Goal: Task Accomplishment & Management: Manage account settings

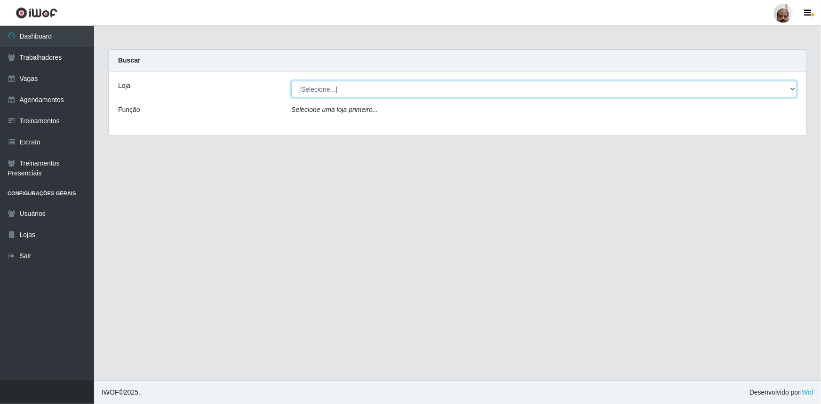
click at [793, 87] on select "[Selecione...] Mar Vermelho - Loja 05" at bounding box center [544, 89] width 506 height 16
select select "252"
click at [291, 81] on select "[Selecione...] Mar Vermelho - Loja 05" at bounding box center [544, 89] width 506 height 16
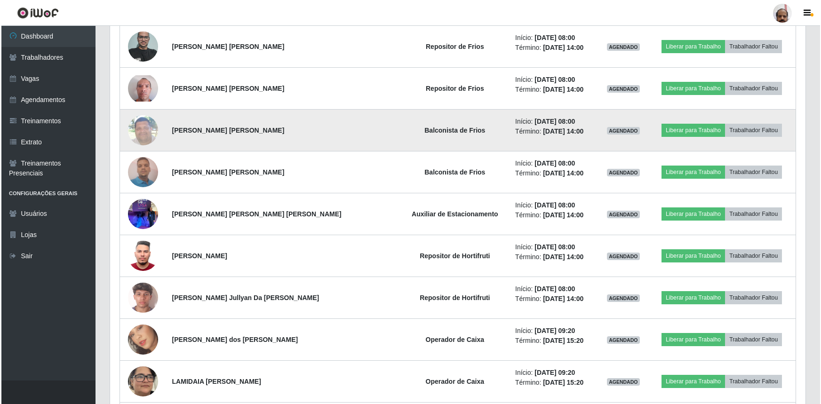
scroll to position [513, 0]
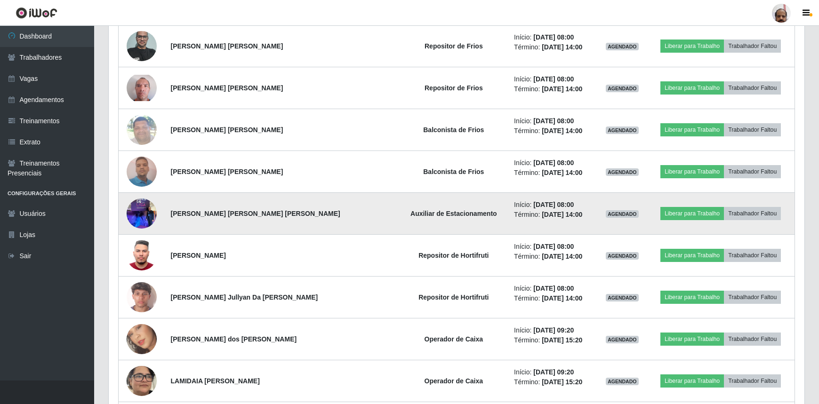
click at [144, 210] on img at bounding box center [142, 213] width 30 height 40
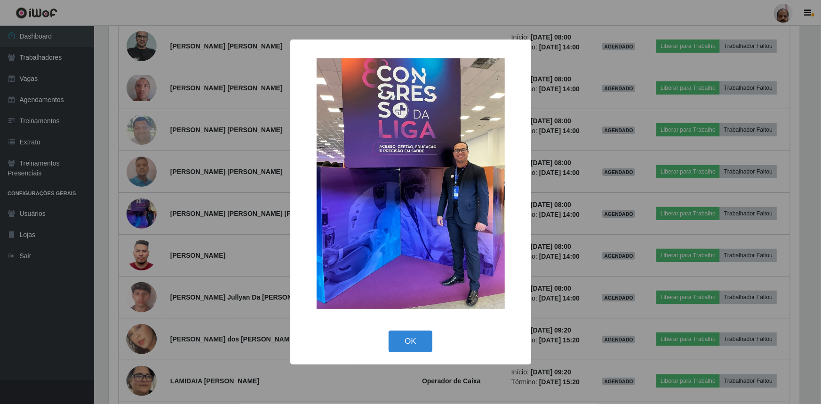
click at [153, 208] on div "× OK Cancel" at bounding box center [410, 202] width 821 height 404
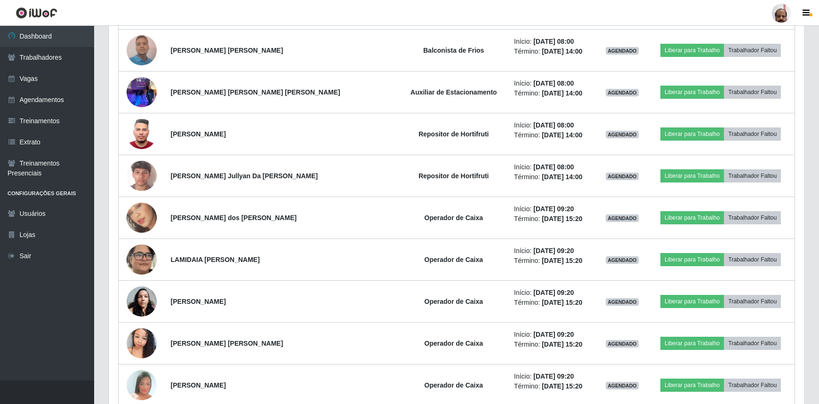
scroll to position [613, 0]
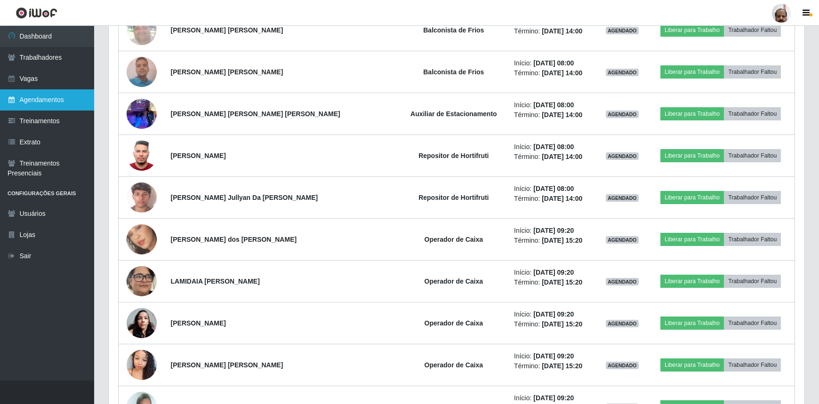
click at [48, 99] on link "Agendamentos" at bounding box center [47, 99] width 94 height 21
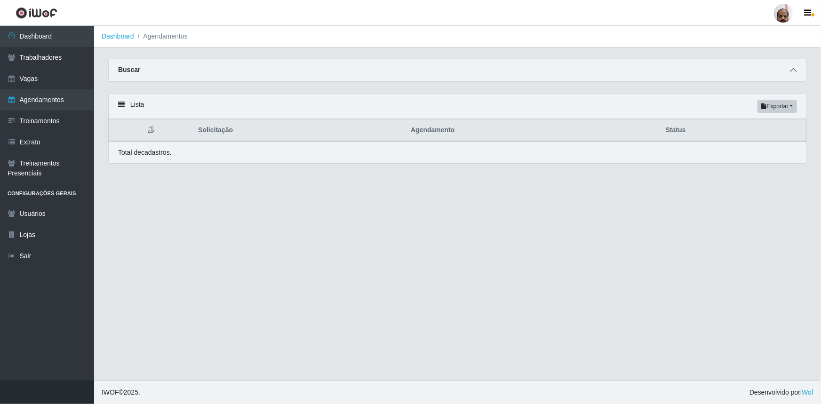
click at [795, 72] on icon at bounding box center [793, 70] width 7 height 7
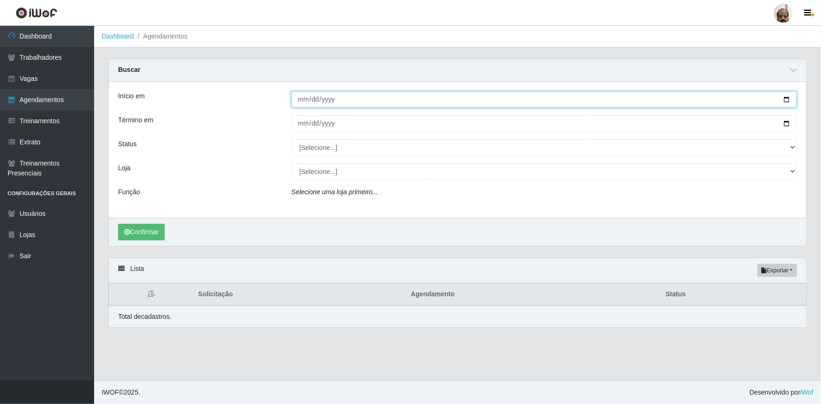
click at [789, 99] on input "Início em" at bounding box center [544, 99] width 506 height 16
type input "2025-10-02"
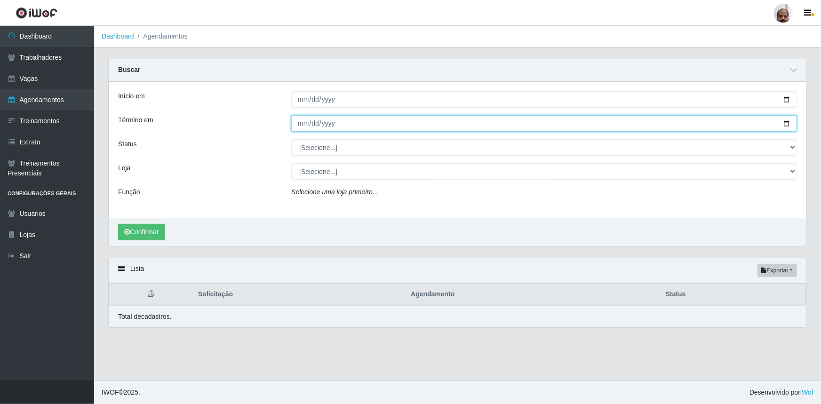
click at [787, 123] on input "Término em" at bounding box center [544, 123] width 506 height 16
type input "2025-10-02"
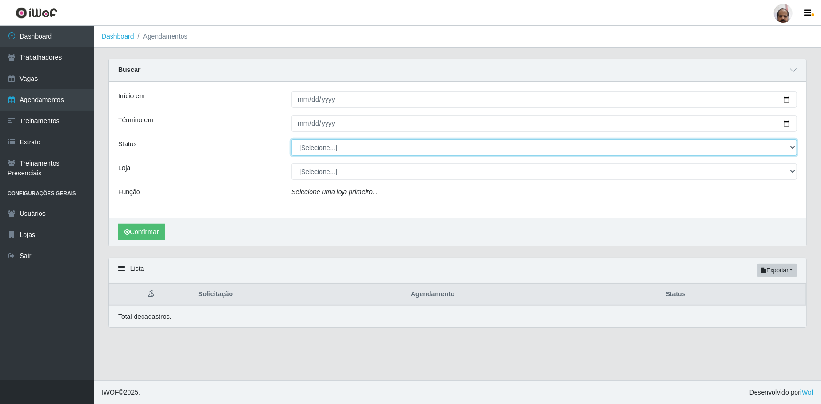
drag, startPoint x: 796, startPoint y: 144, endPoint x: 785, endPoint y: 147, distance: 11.5
click at [796, 143] on select "[Selecione...] AGENDADO AGUARDANDO LIBERAR EM ANDAMENTO EM REVISÃO FINALIZADO C…" at bounding box center [544, 147] width 506 height 16
select select "AGENDADO"
click at [291, 139] on select "[Selecione...] AGENDADO AGUARDANDO LIBERAR EM ANDAMENTO EM REVISÃO FINALIZADO C…" at bounding box center [544, 147] width 506 height 16
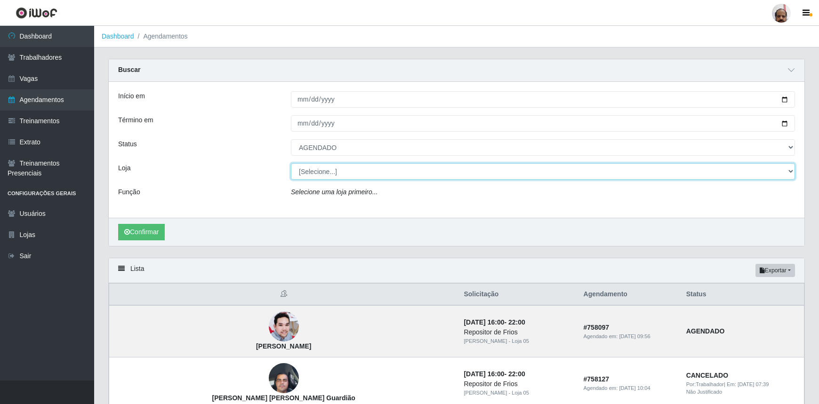
click at [792, 168] on select "[Selecione...] Mar Vermelho - Loja 05" at bounding box center [543, 171] width 504 height 16
select select "252"
click at [291, 163] on select "[Selecione...] Mar Vermelho - Loja 05" at bounding box center [543, 171] width 504 height 16
click at [789, 169] on select "[Selecione...] Mar Vermelho - Loja 05" at bounding box center [543, 171] width 504 height 16
click at [291, 163] on select "[Selecione...] Mar Vermelho - Loja 05" at bounding box center [543, 171] width 504 height 16
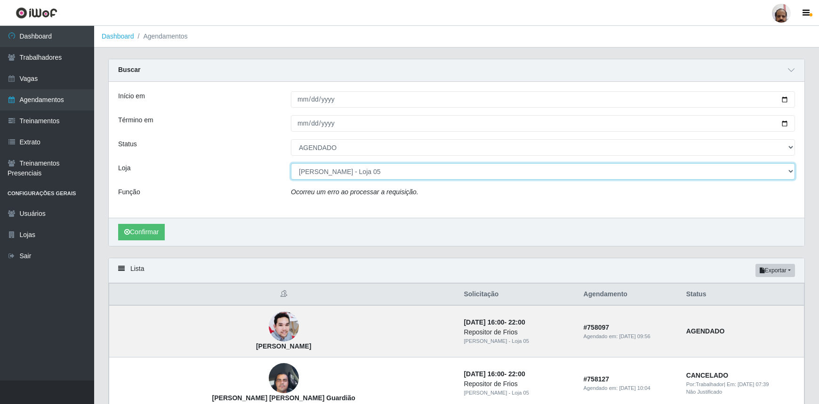
click at [790, 173] on select "[Selecione...] Mar Vermelho - Loja 05" at bounding box center [543, 171] width 504 height 16
click at [291, 163] on select "[Selecione...] Mar Vermelho - Loja 05" at bounding box center [543, 171] width 504 height 16
click at [46, 80] on link "Vagas" at bounding box center [47, 78] width 94 height 21
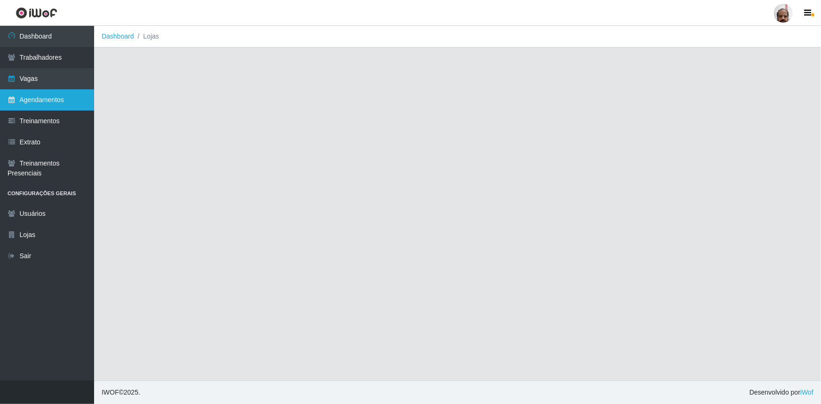
click at [48, 101] on link "Agendamentos" at bounding box center [47, 99] width 94 height 21
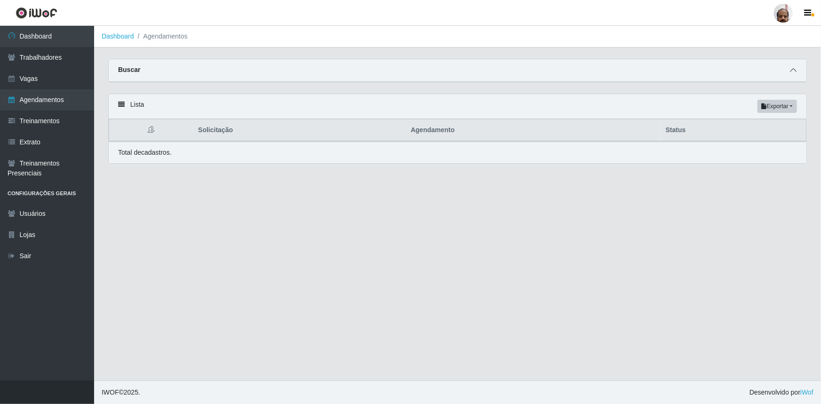
click at [794, 73] on icon at bounding box center [793, 70] width 7 height 7
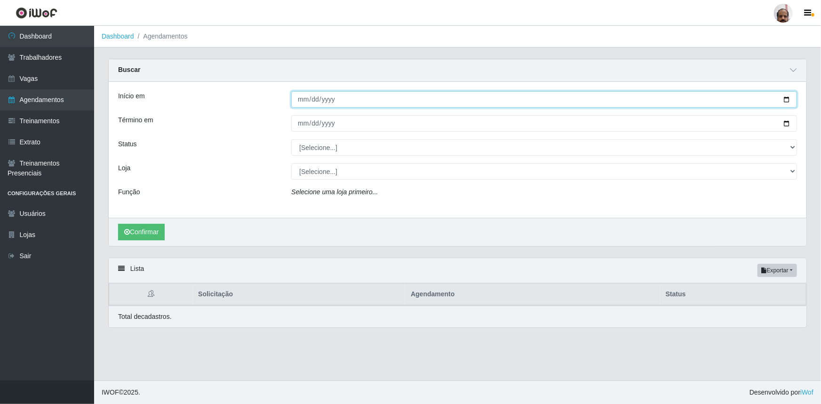
click at [786, 99] on input "Início em" at bounding box center [544, 99] width 506 height 16
type input "2025-10-02"
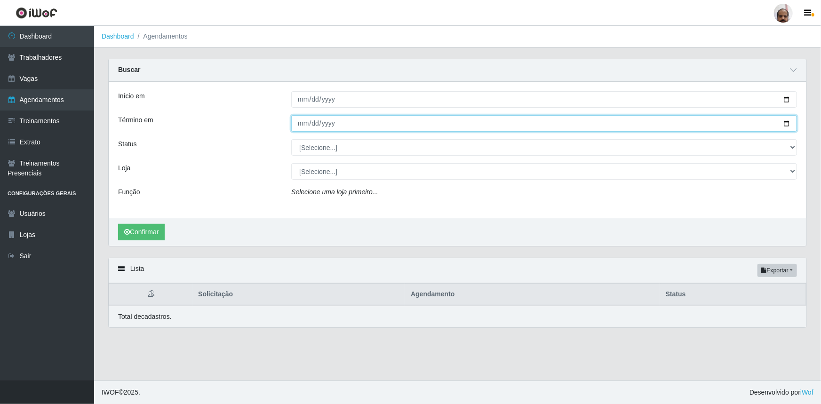
click at [784, 124] on input "Término em" at bounding box center [544, 123] width 506 height 16
type input "2025-10-02"
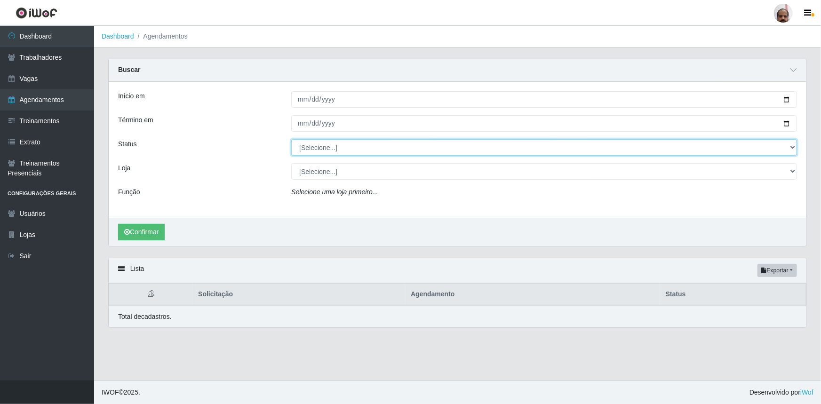
click at [794, 147] on select "[Selecione...] AGENDADO AGUARDANDO LIBERAR EM ANDAMENTO EM REVISÃO FINALIZADO C…" at bounding box center [544, 147] width 506 height 16
select select "AGENDADO"
click at [291, 139] on select "[Selecione...] AGENDADO AGUARDANDO LIBERAR EM ANDAMENTO EM REVISÃO FINALIZADO C…" at bounding box center [544, 147] width 506 height 16
click at [793, 170] on select "[Selecione...] Mar Vermelho - Loja 05" at bounding box center [544, 171] width 506 height 16
select select "252"
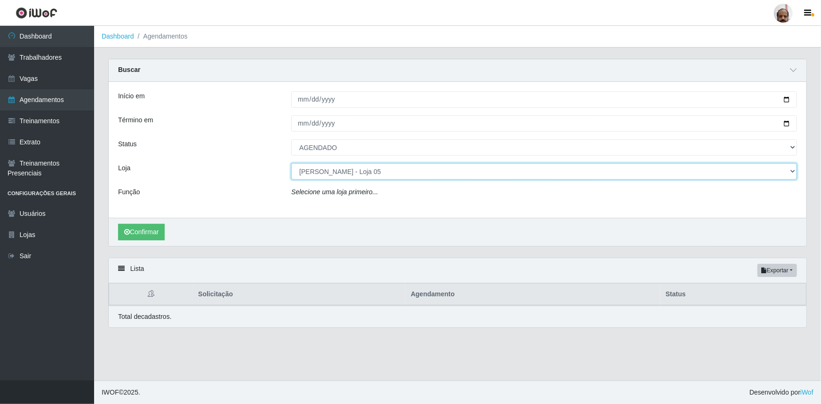
click at [291, 163] on select "[Selecione...] Mar Vermelho - Loja 05" at bounding box center [544, 171] width 506 height 16
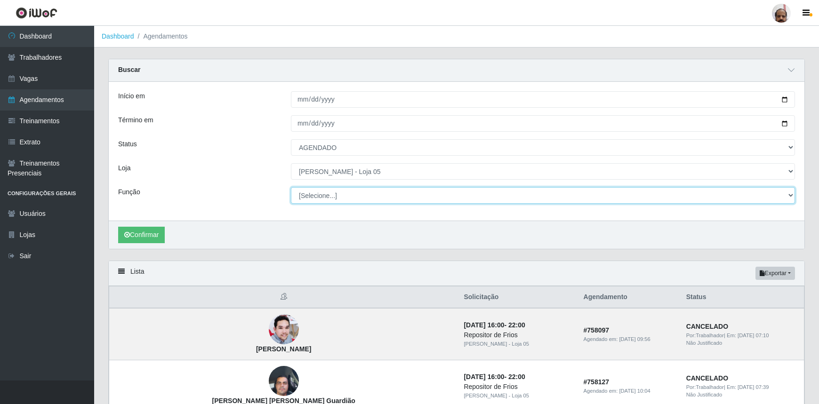
click at [791, 194] on select "[Selecione...] ASG ASG + ASG ++ Auxiliar de Depósito Auxiliar de Depósito + Aux…" at bounding box center [543, 195] width 504 height 16
select select "1"
click at [291, 187] on select "[Selecione...] ASG ASG + ASG ++ Auxiliar de Depósito Auxiliar de Depósito + Aux…" at bounding box center [543, 195] width 504 height 16
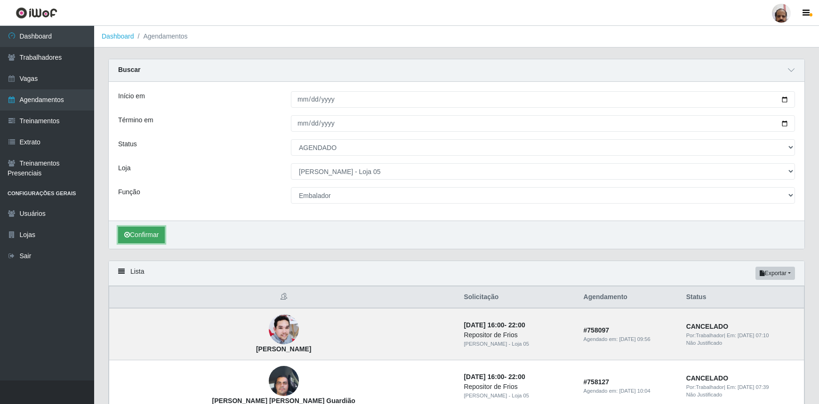
click at [145, 235] on button "Confirmar" at bounding box center [141, 235] width 47 height 16
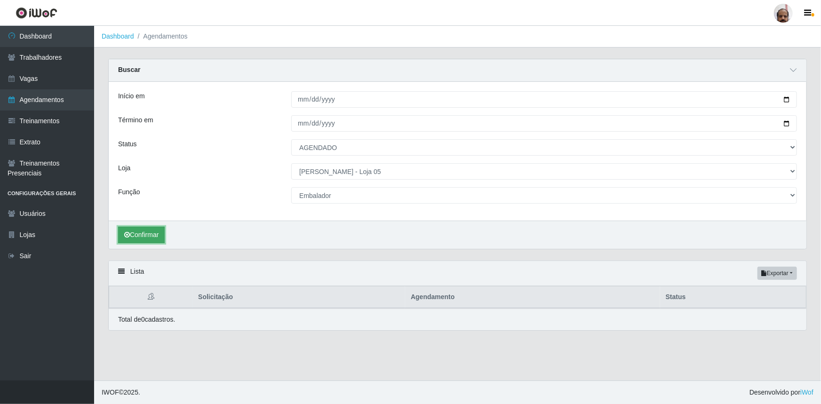
click at [146, 234] on button "Confirmar" at bounding box center [141, 235] width 47 height 16
click at [62, 76] on link "Vagas" at bounding box center [47, 78] width 94 height 21
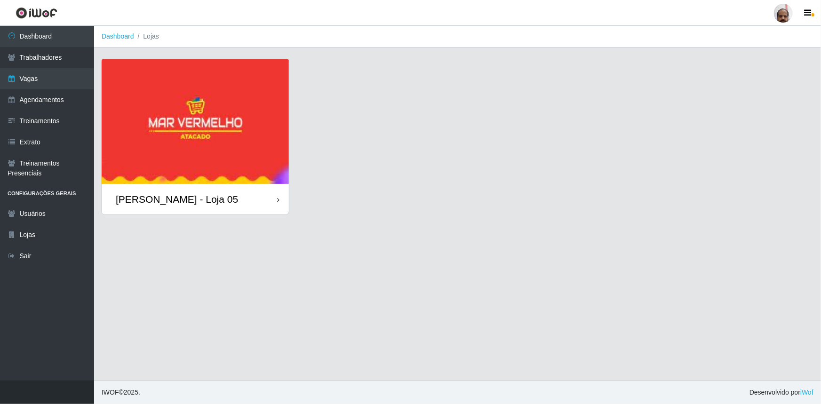
click at [216, 206] on div "[PERSON_NAME] - Loja 05" at bounding box center [195, 199] width 187 height 31
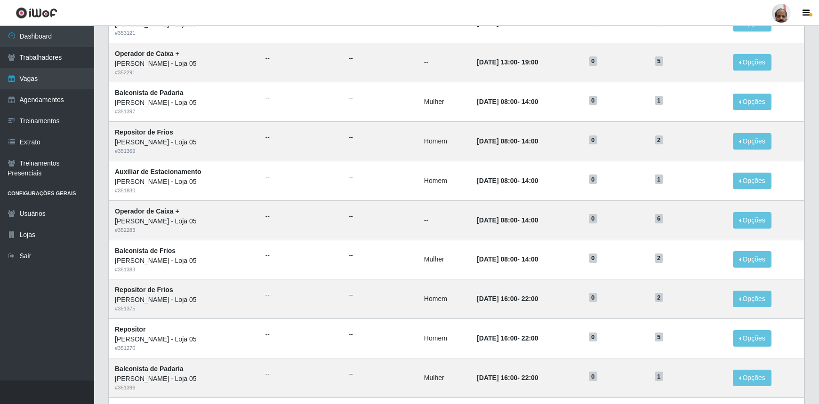
scroll to position [392, 0]
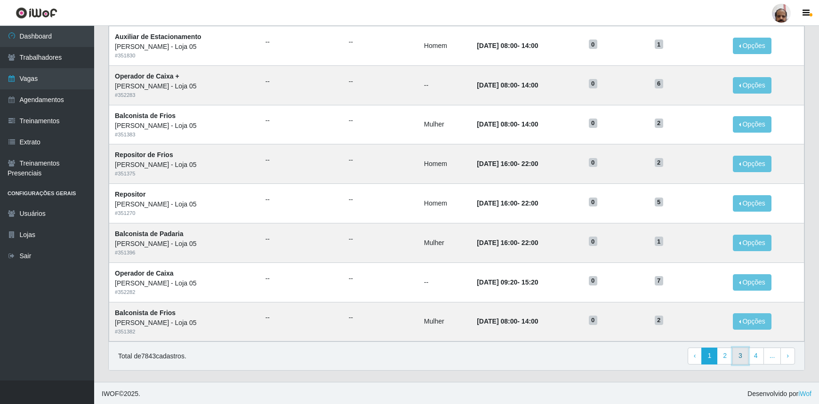
click at [741, 359] on link "3" at bounding box center [740, 356] width 16 height 17
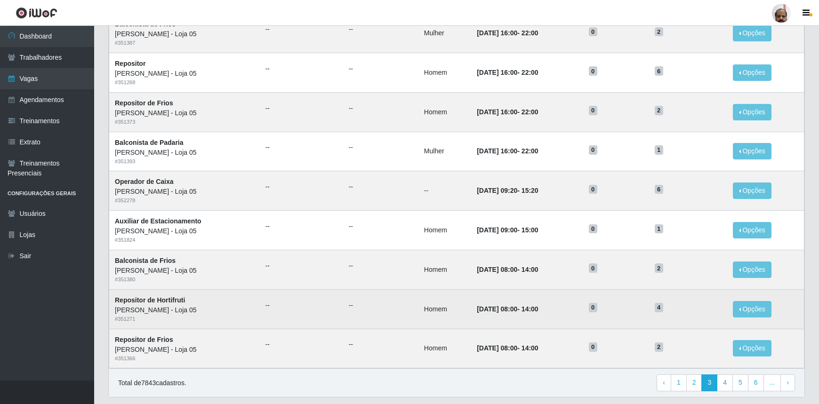
scroll to position [385, 0]
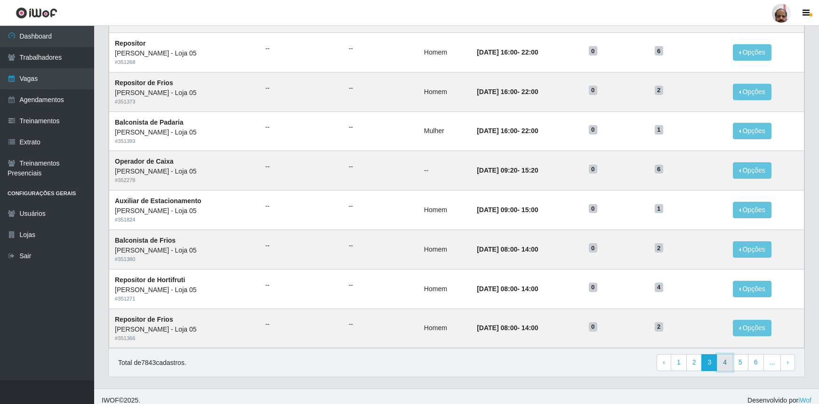
click at [725, 365] on link "4" at bounding box center [725, 362] width 16 height 17
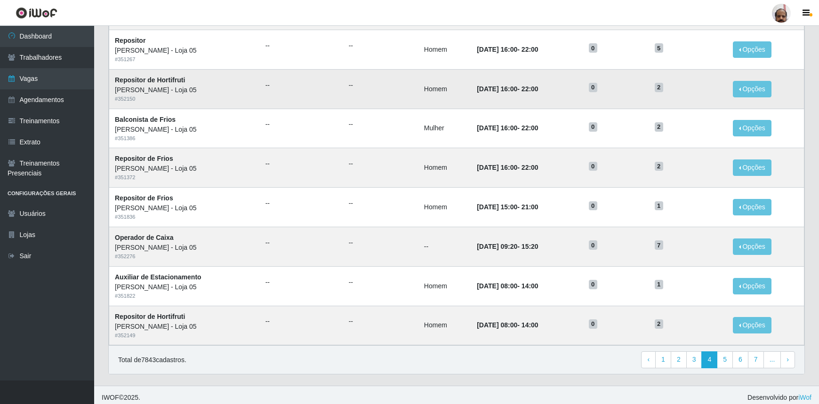
scroll to position [392, 0]
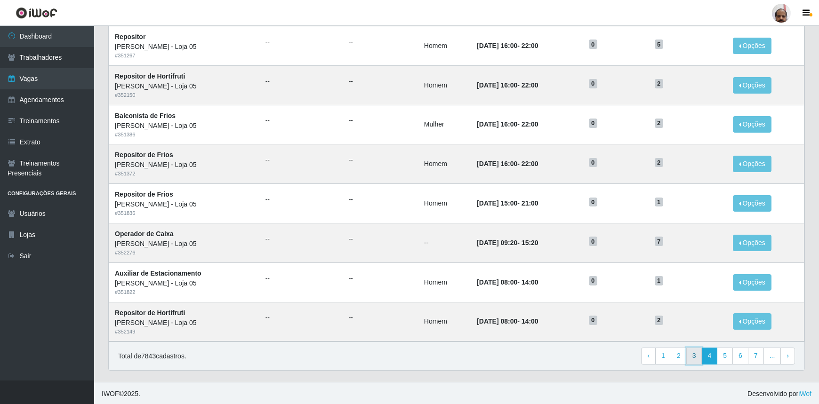
click at [696, 355] on link "3" at bounding box center [694, 356] width 16 height 17
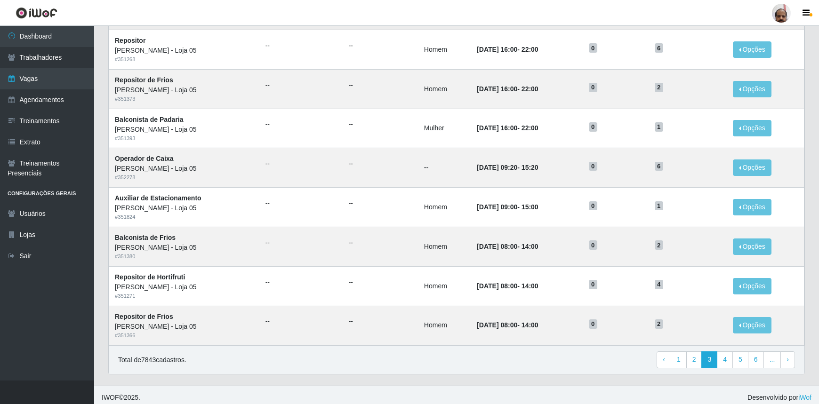
scroll to position [392, 0]
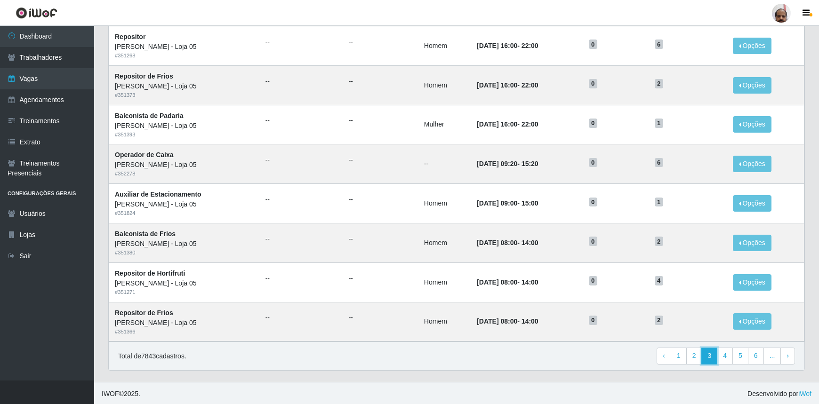
click at [717, 358] on link "3" at bounding box center [709, 356] width 16 height 17
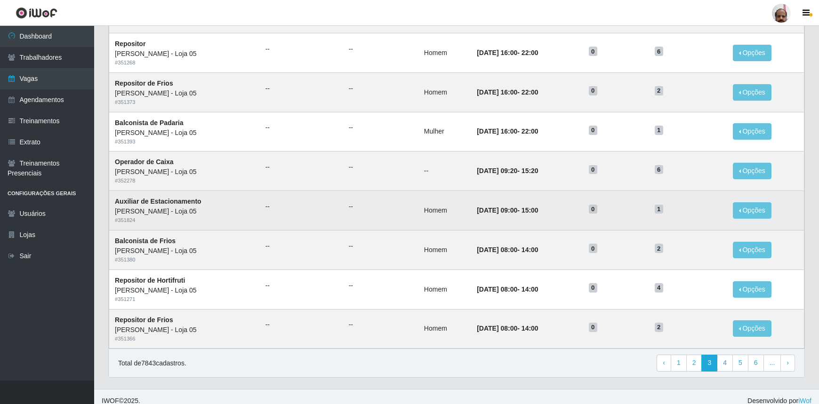
scroll to position [392, 0]
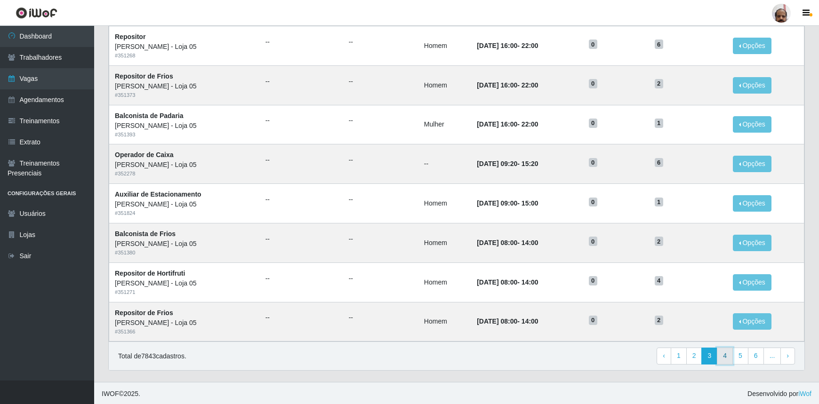
click at [721, 360] on link "4" at bounding box center [725, 356] width 16 height 17
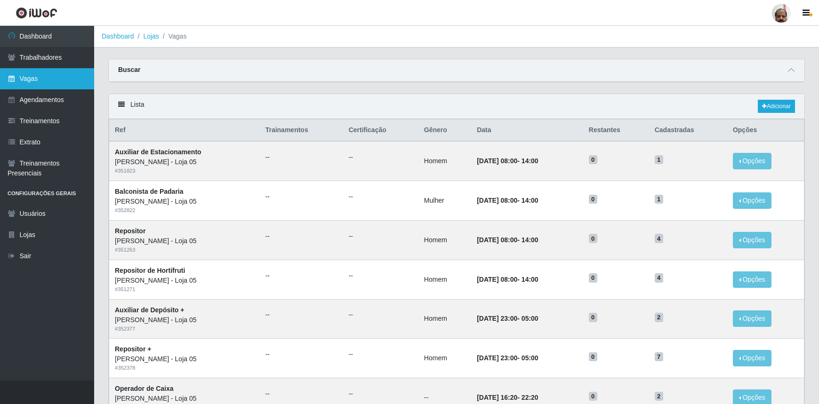
click at [56, 78] on link "Vagas" at bounding box center [47, 78] width 94 height 21
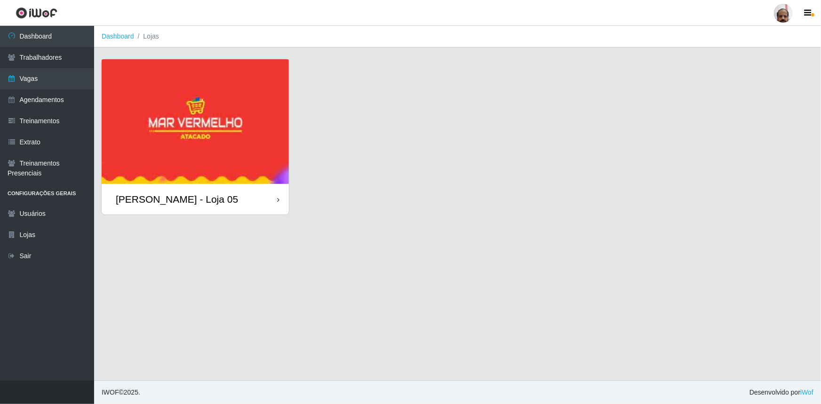
click at [168, 206] on div "[PERSON_NAME] - Loja 05" at bounding box center [195, 199] width 187 height 31
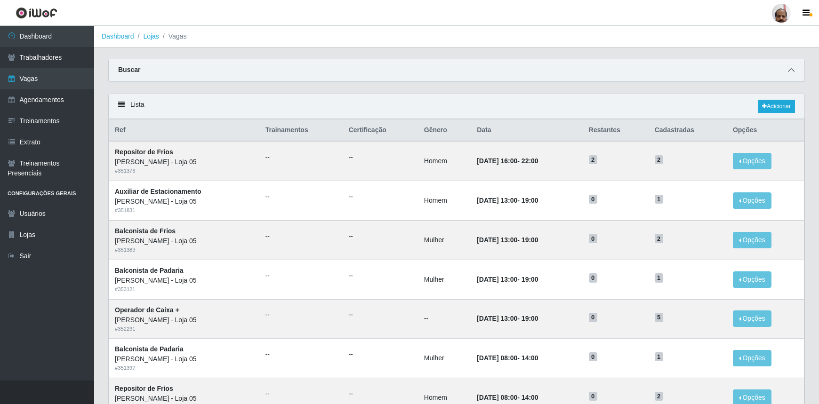
click at [791, 71] on icon at bounding box center [791, 70] width 7 height 7
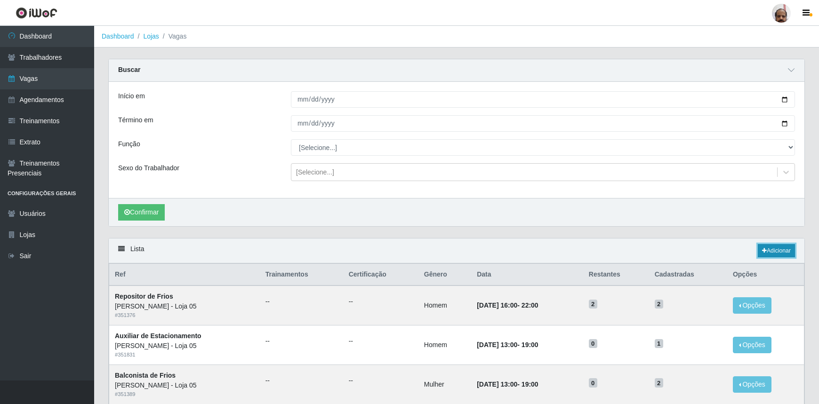
click at [784, 254] on link "Adicionar" at bounding box center [776, 250] width 37 height 13
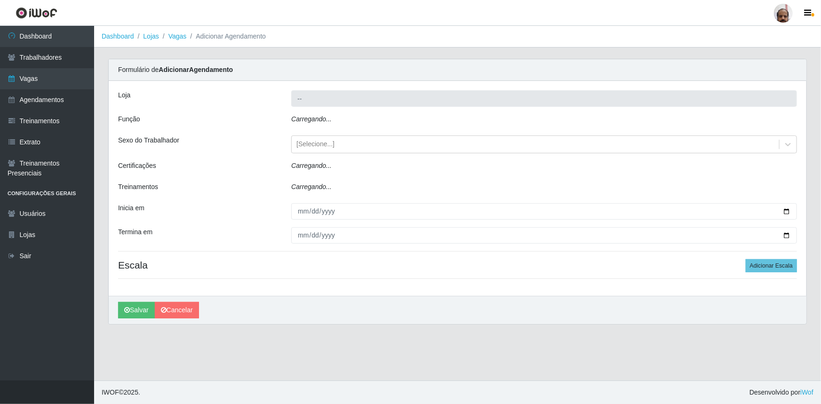
type input "[PERSON_NAME] - Loja 05"
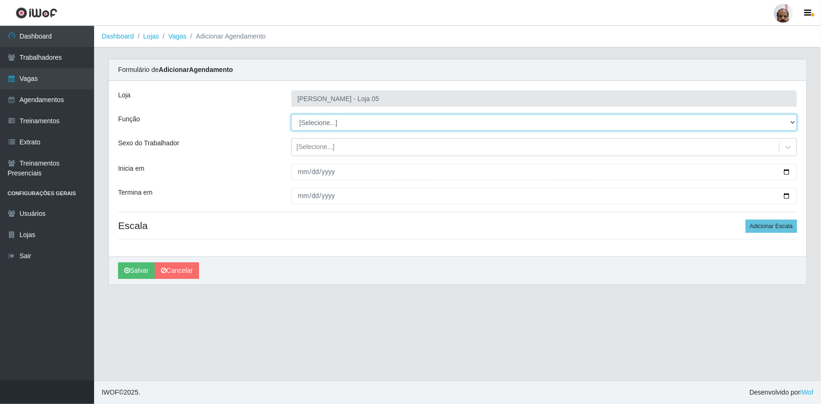
click at [791, 123] on select "[Selecione...] ASG ASG + ASG ++ Auxiliar de Depósito Auxiliar de Depósito + Aux…" at bounding box center [544, 122] width 506 height 16
select select "1"
click at [291, 114] on select "[Selecione...] ASG ASG + ASG ++ Auxiliar de Depósito Auxiliar de Depósito + Aux…" at bounding box center [544, 122] width 506 height 16
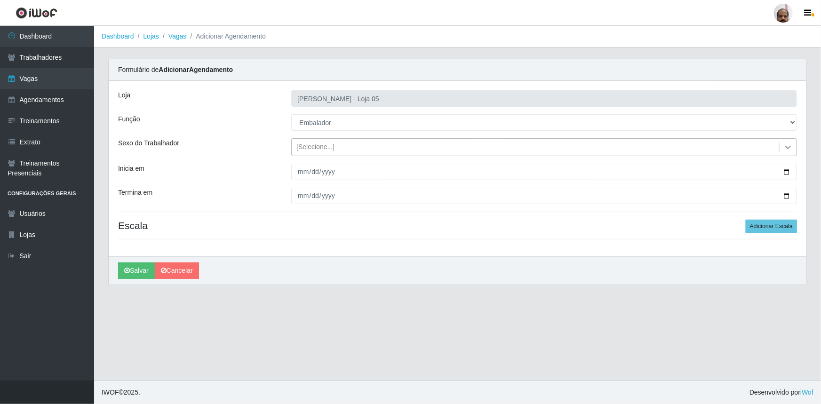
click at [790, 146] on icon at bounding box center [788, 147] width 6 height 3
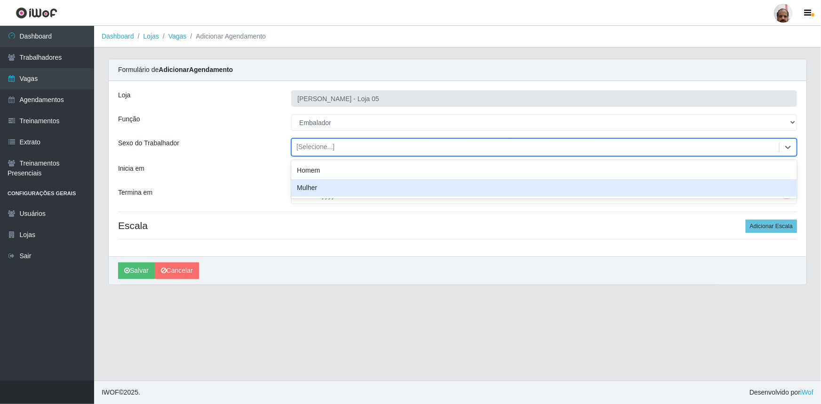
click at [304, 191] on div "Mulher" at bounding box center [544, 187] width 506 height 17
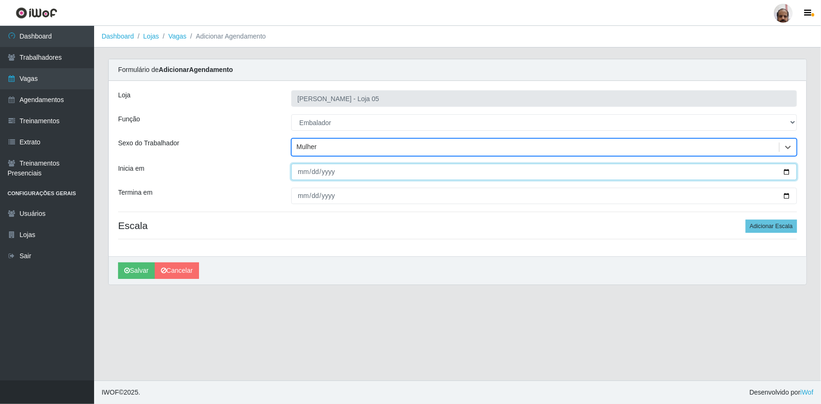
click at [786, 169] on input "Inicia em" at bounding box center [544, 172] width 506 height 16
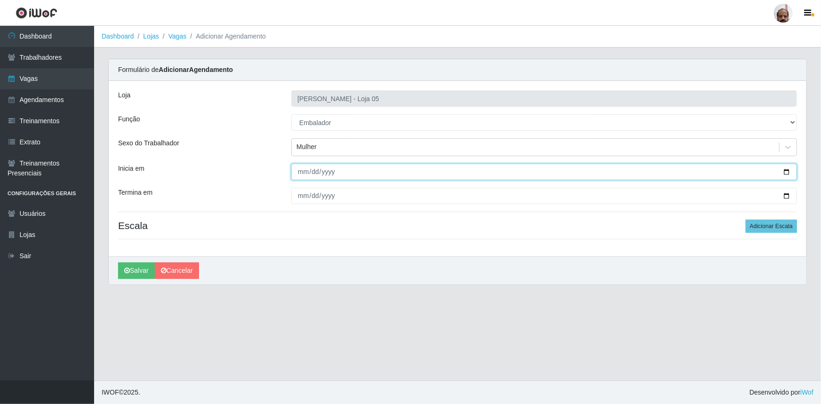
type input "2025-10-02"
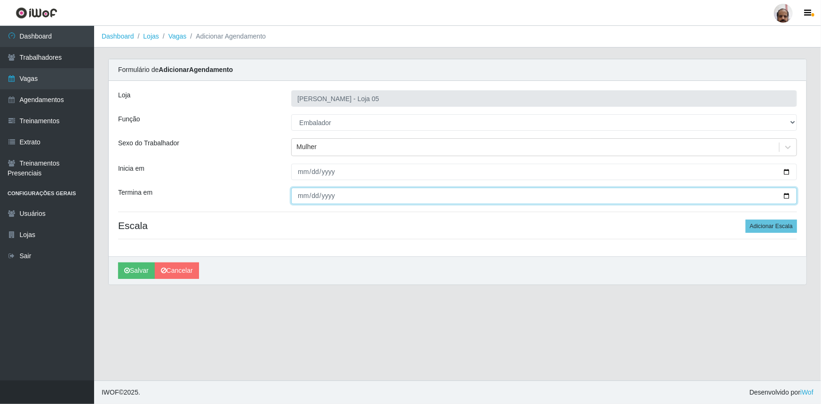
click at [784, 192] on input "Termina em" at bounding box center [544, 196] width 506 height 16
type input "2025-10-02"
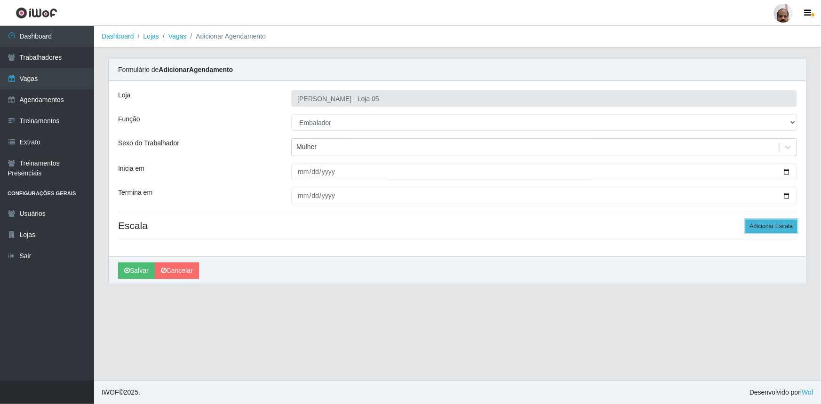
click at [778, 229] on button "Adicionar Escala" at bounding box center [771, 226] width 51 height 13
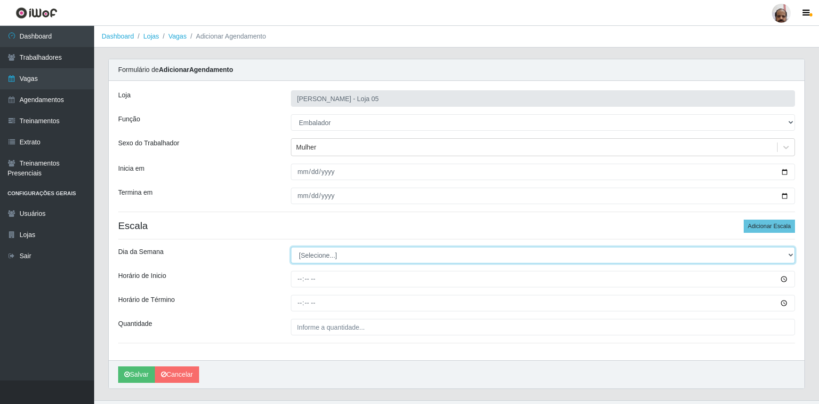
click at [787, 259] on select "[Selecione...] Segunda Terça Quarta Quinta Sexta Sábado Domingo" at bounding box center [543, 255] width 504 height 16
select select "4"
click at [291, 247] on select "[Selecione...] Segunda Terça Quarta Quinta Sexta Sábado Domingo" at bounding box center [543, 255] width 504 height 16
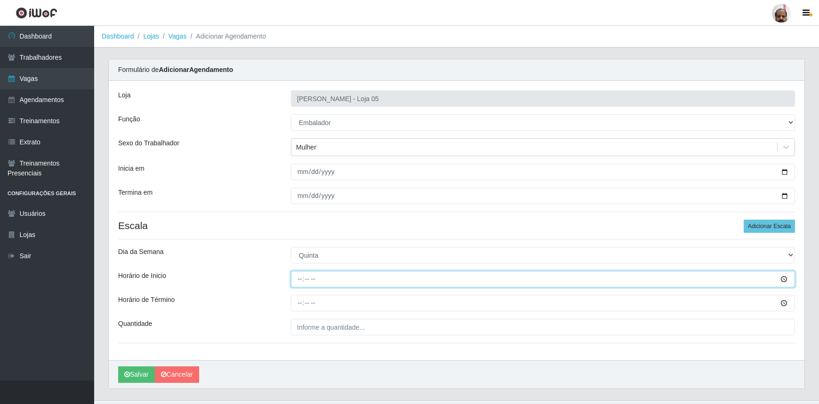
click at [301, 280] on input "Horário de Inicio" at bounding box center [543, 279] width 504 height 16
type input "16:30"
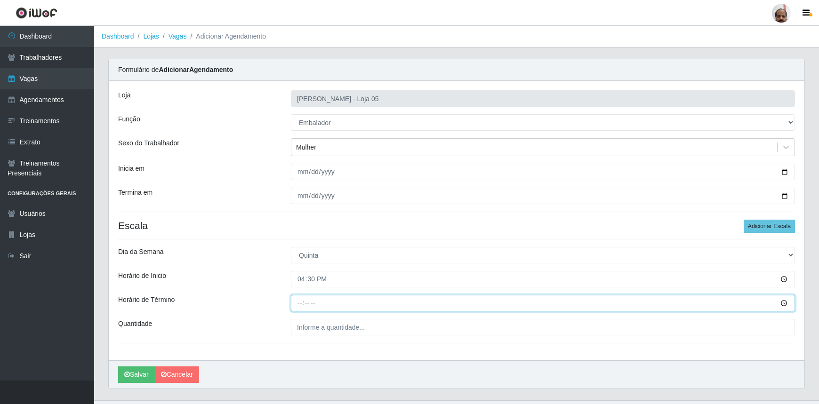
click at [297, 302] on input "Horário de Término" at bounding box center [543, 303] width 504 height 16
type input "22:30"
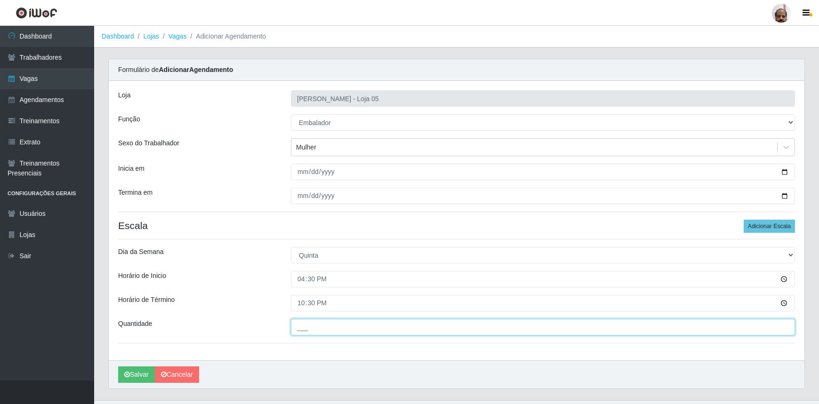
click at [310, 327] on input "___" at bounding box center [543, 327] width 504 height 16
type input "8__"
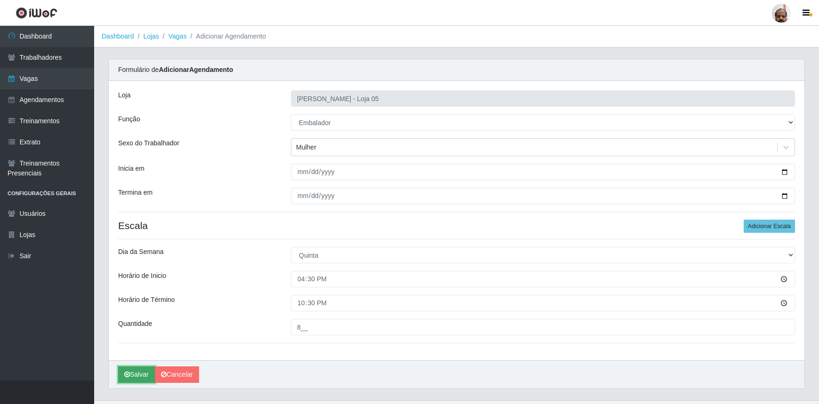
click at [139, 376] on button "Salvar" at bounding box center [136, 375] width 37 height 16
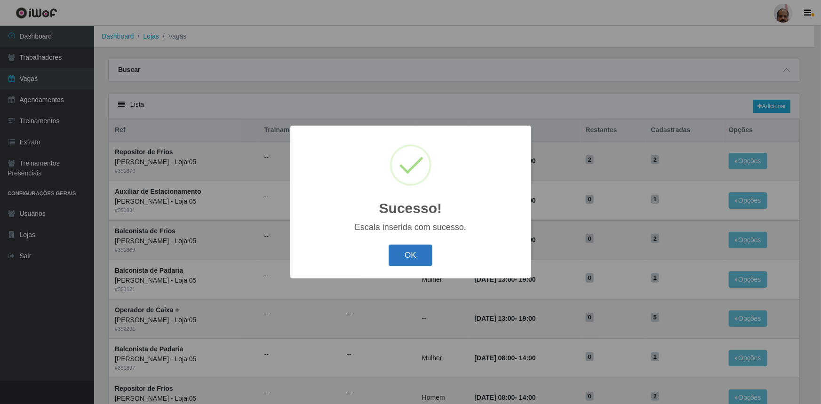
click at [430, 255] on button "OK" at bounding box center [411, 256] width 44 height 22
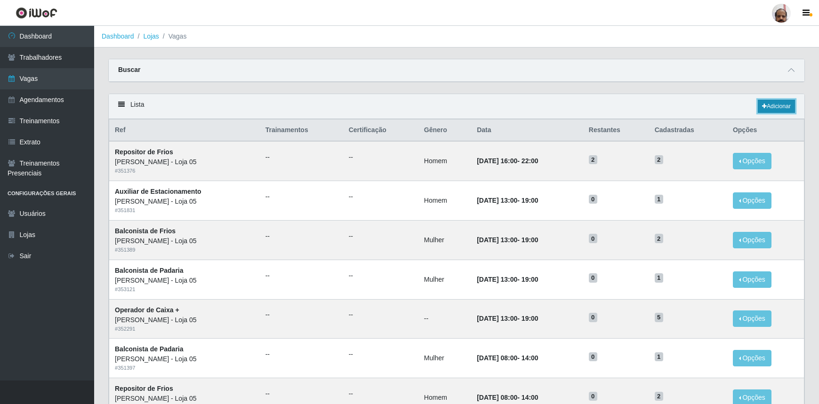
click at [787, 110] on link "Adicionar" at bounding box center [776, 106] width 37 height 13
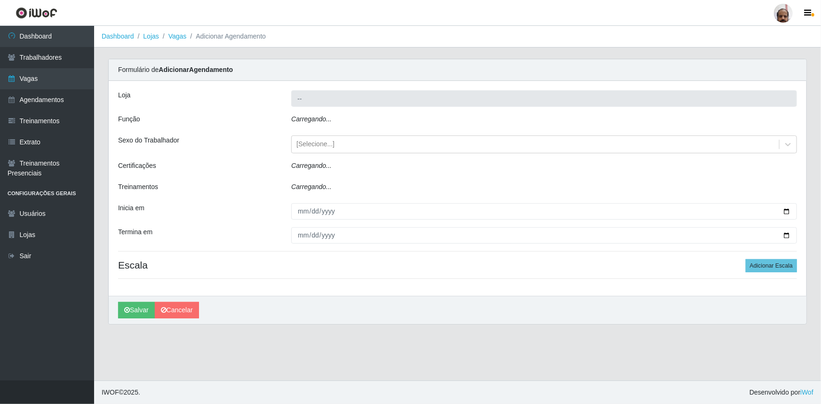
type input "[PERSON_NAME] - Loja 05"
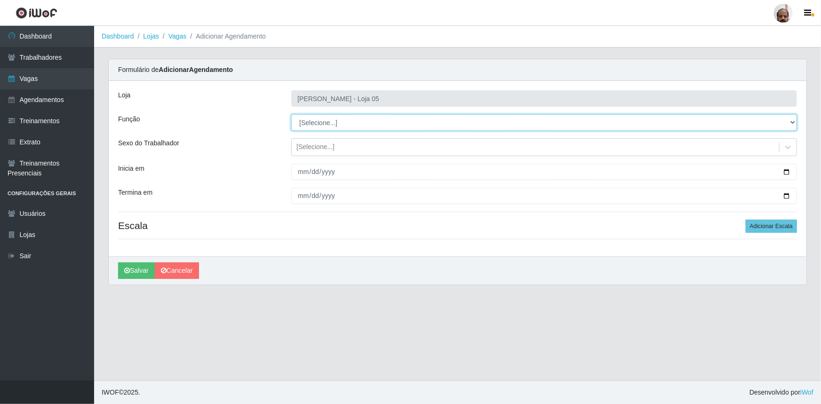
click at [796, 122] on select "[Selecione...] ASG ASG + ASG ++ Auxiliar de Depósito Auxiliar de Depósito + Aux…" at bounding box center [544, 122] width 506 height 16
select select "1"
click at [291, 114] on select "[Selecione...] ASG ASG + ASG ++ Auxiliar de Depósito Auxiliar de Depósito + Aux…" at bounding box center [544, 122] width 506 height 16
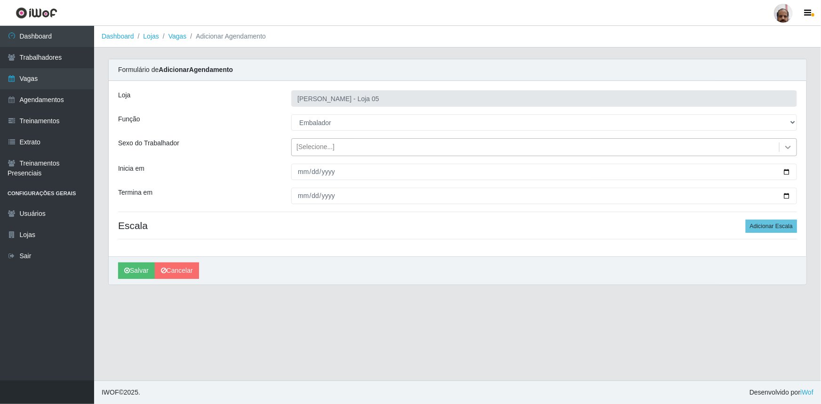
click at [787, 144] on icon at bounding box center [788, 147] width 9 height 9
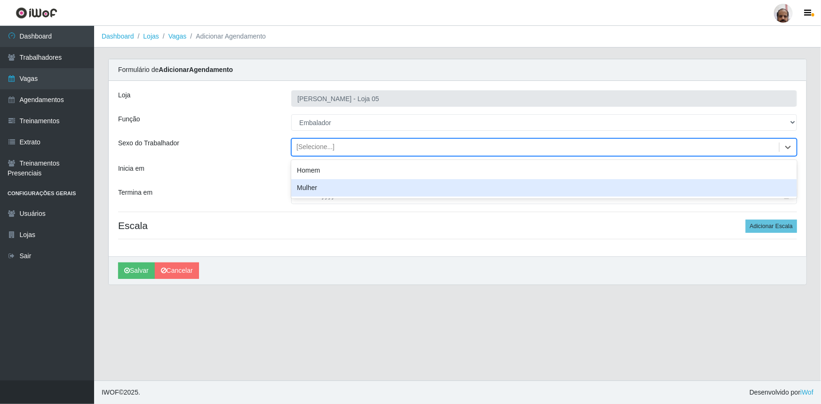
click at [305, 188] on div "Mulher" at bounding box center [544, 187] width 506 height 17
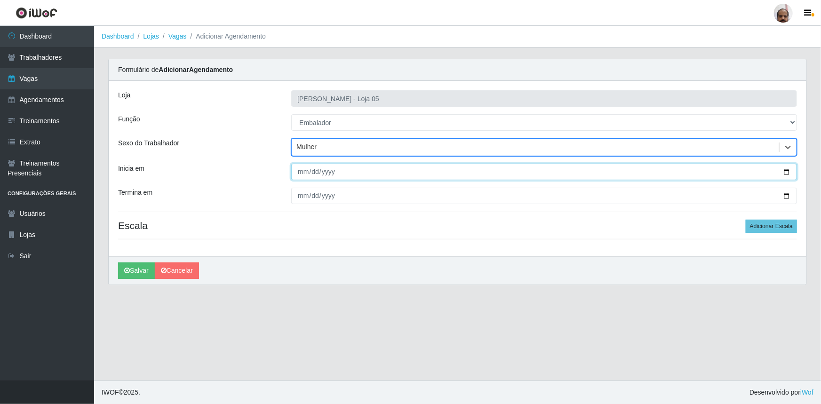
click at [787, 175] on input "Inicia em" at bounding box center [544, 172] width 506 height 16
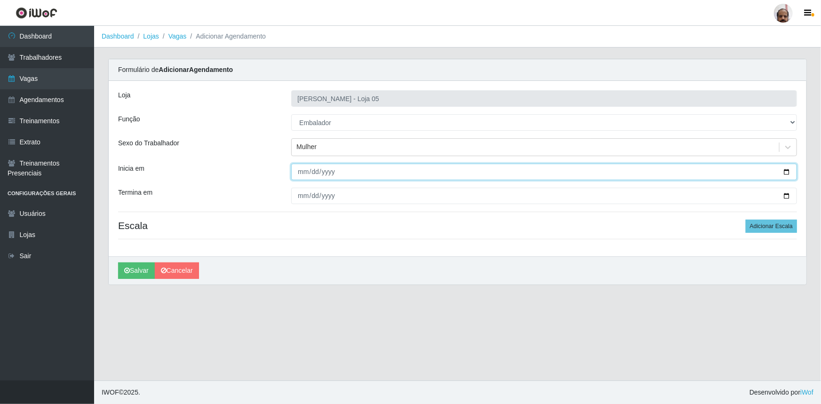
type input "2025-10-01"
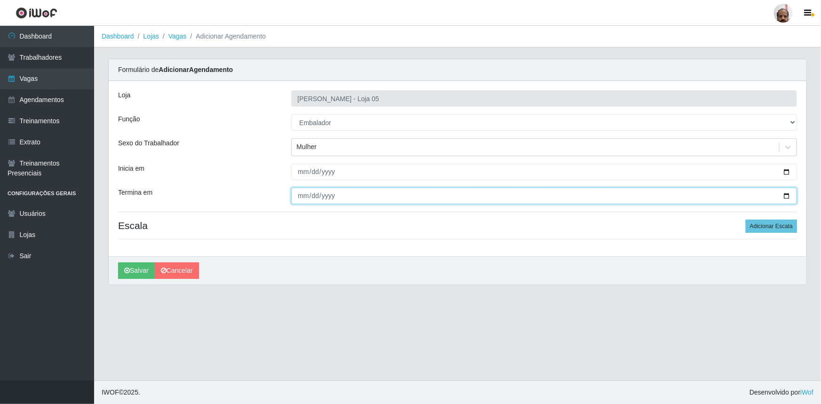
click at [786, 195] on input "Termina em" at bounding box center [544, 196] width 506 height 16
type input "2025-10-01"
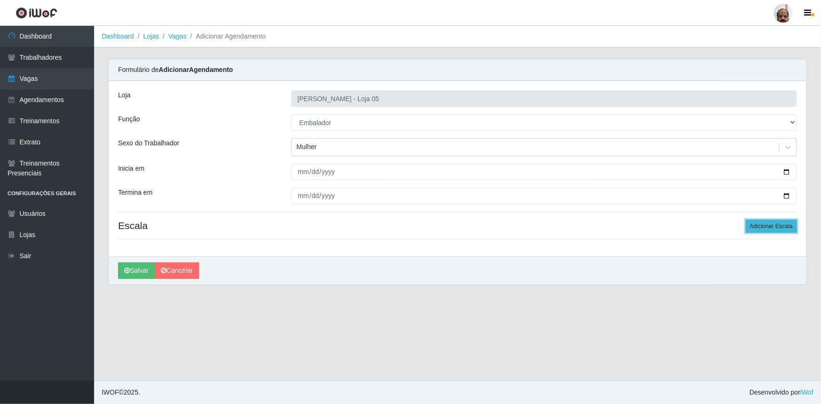
click at [771, 227] on button "Adicionar Escala" at bounding box center [771, 226] width 51 height 13
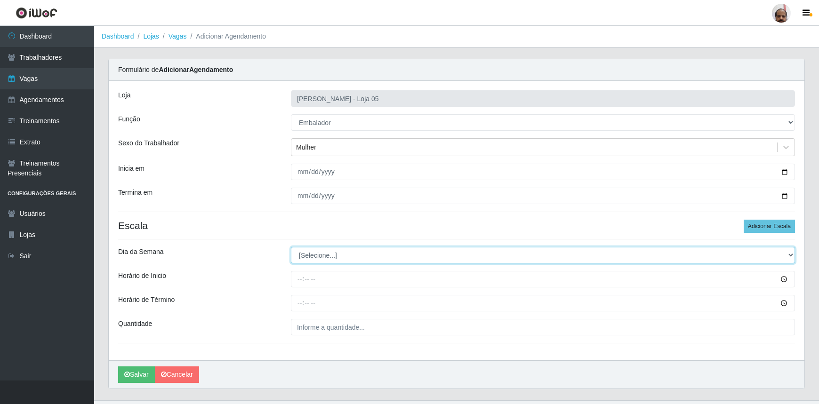
click at [790, 254] on select "[Selecione...] Segunda Terça Quarta Quinta Sexta Sábado Domingo" at bounding box center [543, 255] width 504 height 16
select select "3"
click at [291, 247] on select "[Selecione...] Segunda Terça Quarta Quinta Sexta Sábado Domingo" at bounding box center [543, 255] width 504 height 16
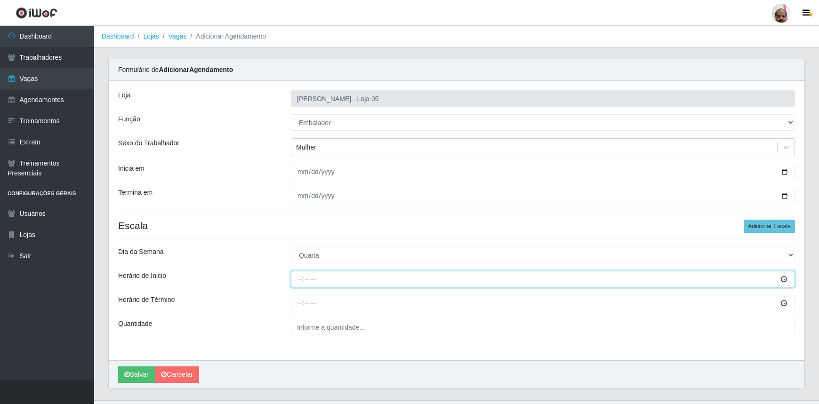
click at [300, 281] on input "Horário de Inicio" at bounding box center [543, 279] width 504 height 16
type input "16:00"
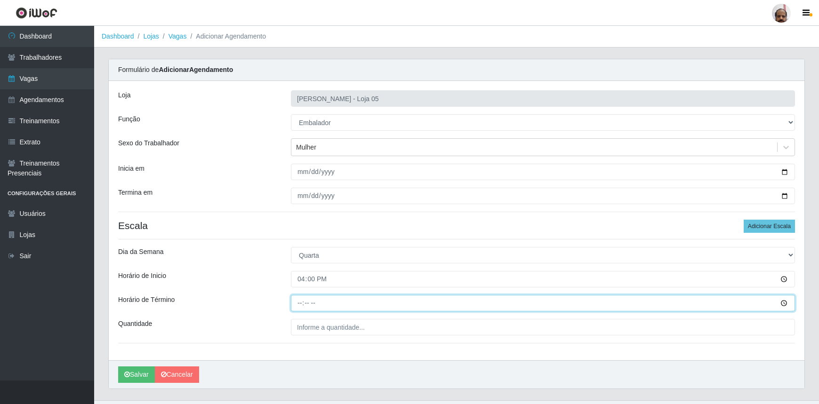
click at [299, 306] on input "Horário de Término" at bounding box center [543, 303] width 504 height 16
type input "22:00"
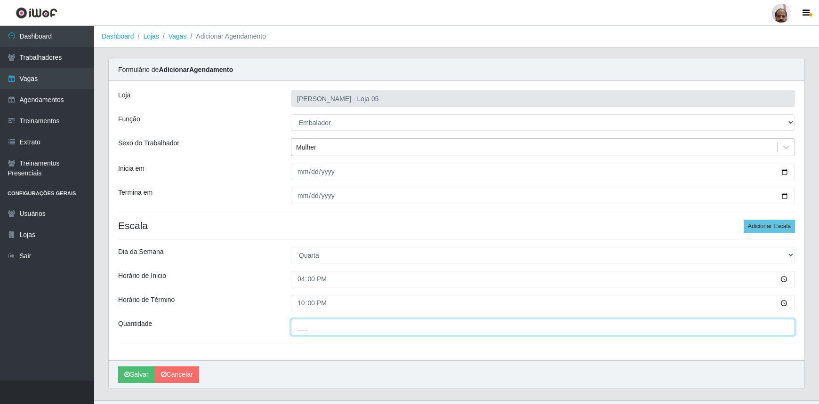
click at [296, 332] on input "___" at bounding box center [543, 327] width 504 height 16
type input "6__"
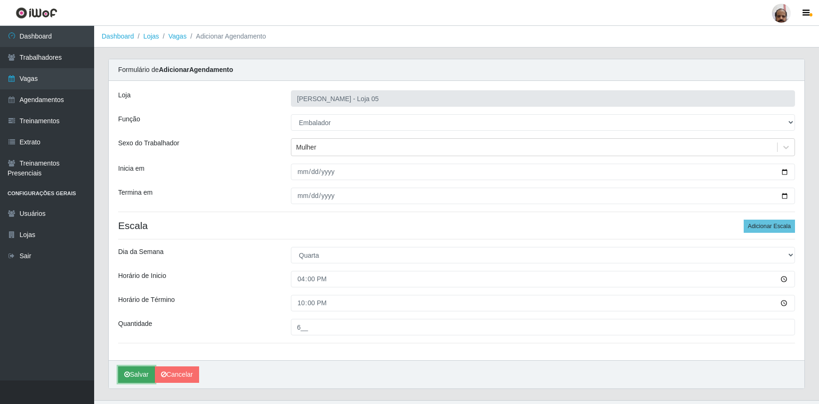
click at [136, 372] on button "Salvar" at bounding box center [136, 375] width 37 height 16
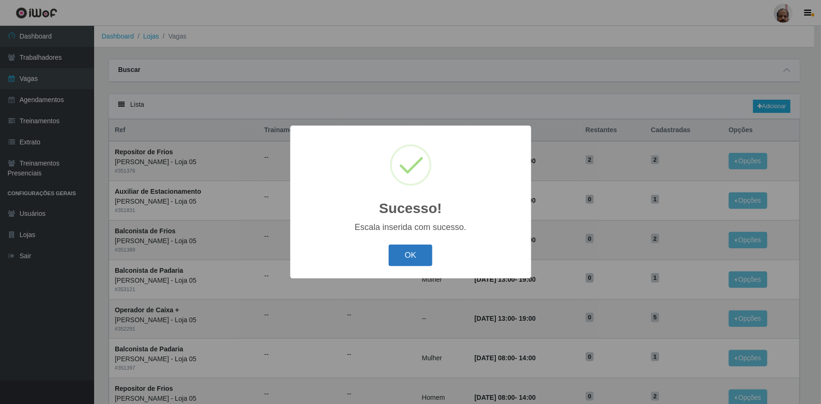
click at [425, 251] on button "OK" at bounding box center [411, 256] width 44 height 22
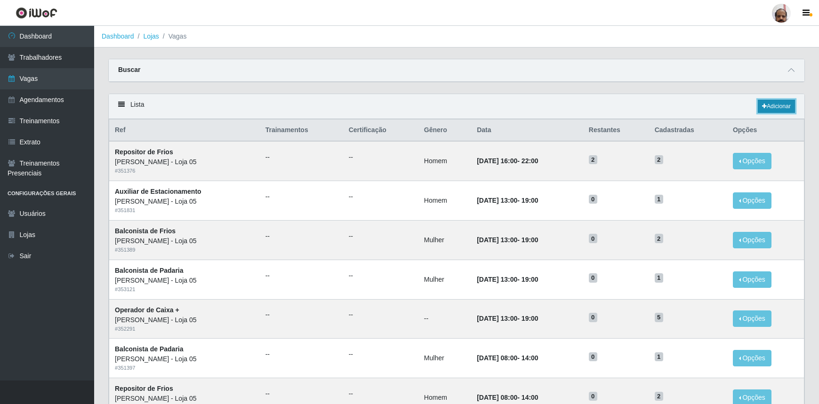
click at [775, 106] on link "Adicionar" at bounding box center [776, 106] width 37 height 13
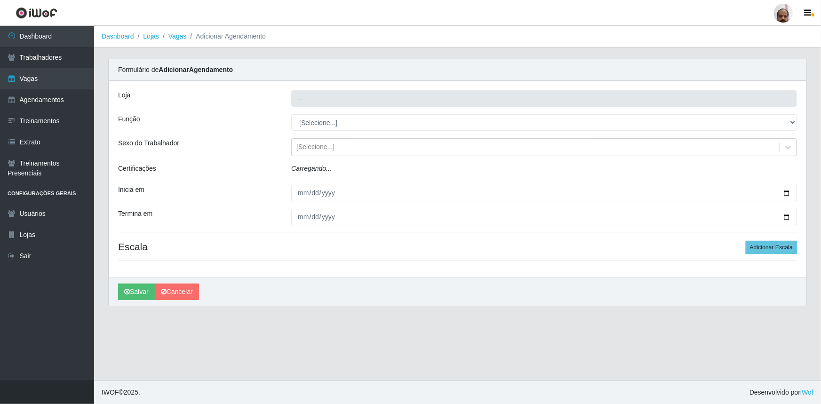
type input "[PERSON_NAME] - Loja 05"
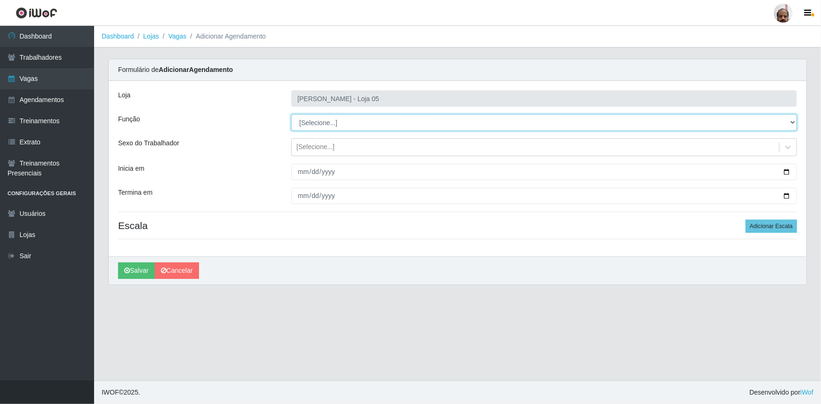
click at [793, 120] on select "[Selecione...] ASG ASG + ASG ++ Auxiliar de Depósito Auxiliar de Depósito + Aux…" at bounding box center [544, 122] width 506 height 16
select select "1"
click at [291, 114] on select "[Selecione...] ASG ASG + ASG ++ Auxiliar de Depósito Auxiliar de Depósito + Aux…" at bounding box center [544, 122] width 506 height 16
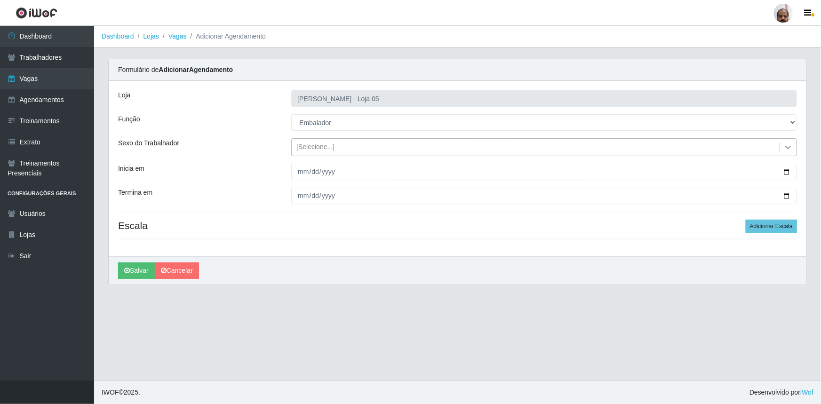
click at [788, 148] on icon at bounding box center [788, 147] width 6 height 3
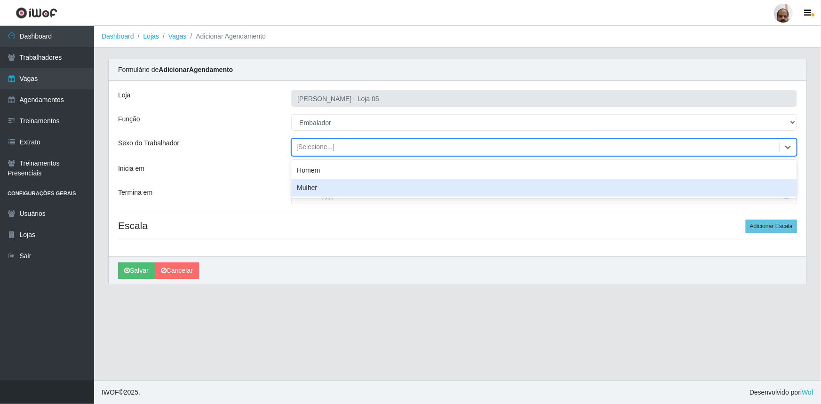
click at [334, 187] on div "Mulher" at bounding box center [544, 187] width 506 height 17
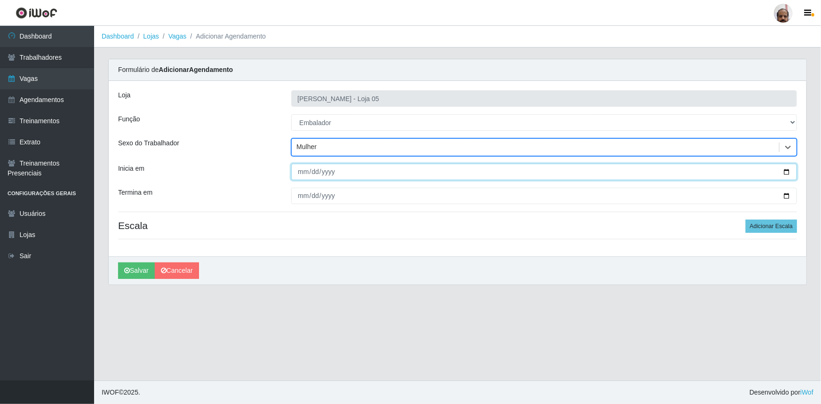
click at [786, 169] on input "Inicia em" at bounding box center [544, 172] width 506 height 16
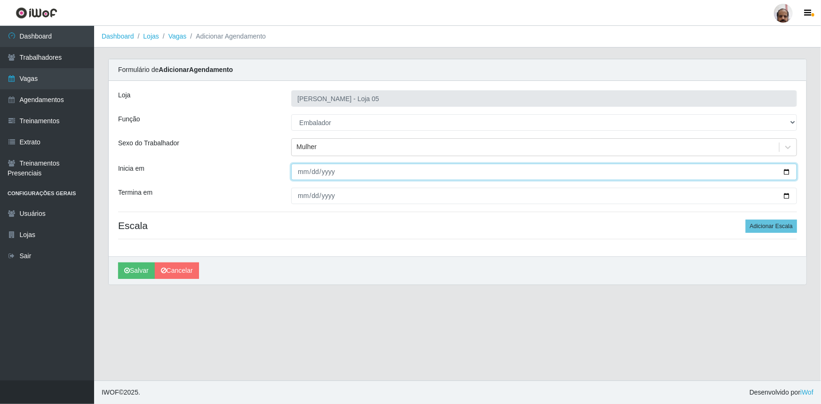
type input "2025-10-03"
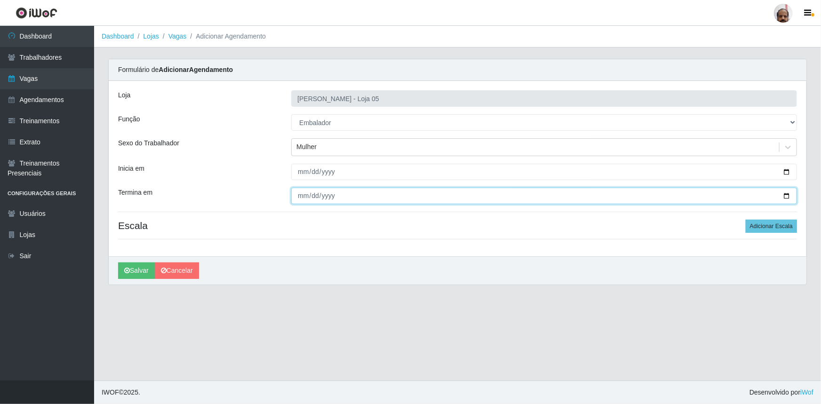
click at [789, 196] on input "Termina em" at bounding box center [544, 196] width 506 height 16
type input "2025-10-03"
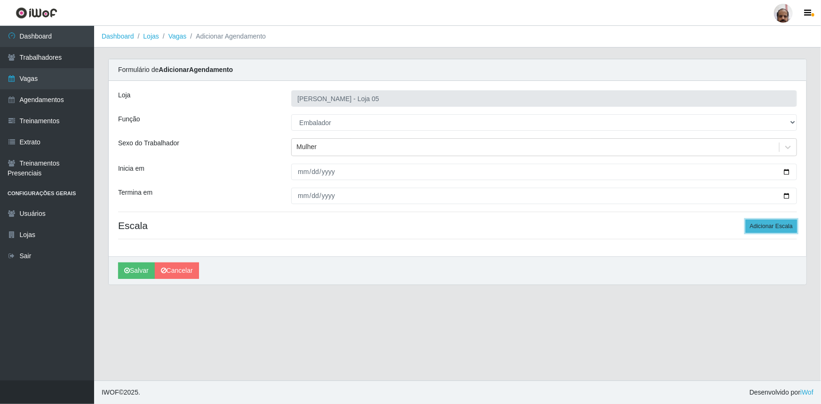
click at [789, 222] on button "Adicionar Escala" at bounding box center [771, 226] width 51 height 13
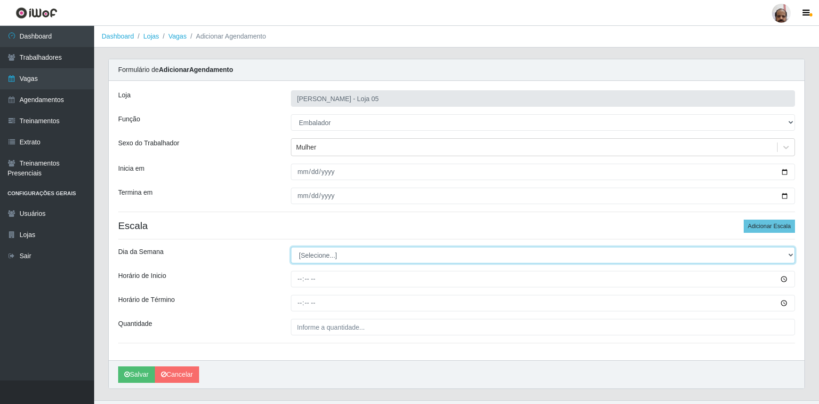
click at [788, 252] on select "[Selecione...] Segunda Terça Quarta Quinta Sexta Sábado Domingo" at bounding box center [543, 255] width 504 height 16
select select "5"
click at [291, 247] on select "[Selecione...] Segunda Terça Quarta Quinta Sexta Sábado Domingo" at bounding box center [543, 255] width 504 height 16
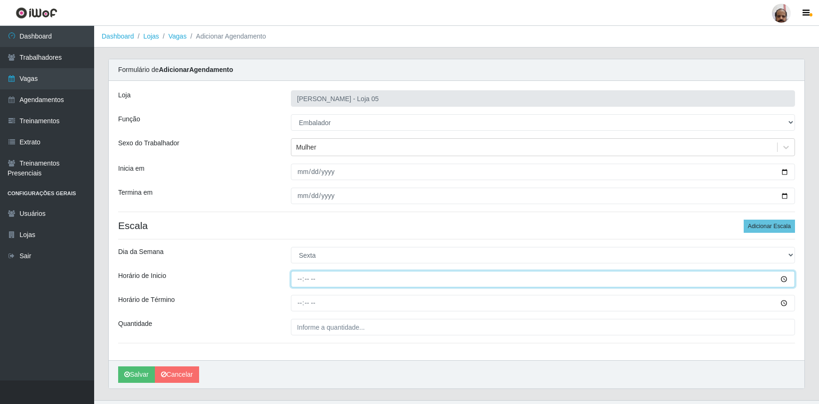
click at [298, 281] on input "Horário de Inicio" at bounding box center [543, 279] width 504 height 16
type input "16:30"
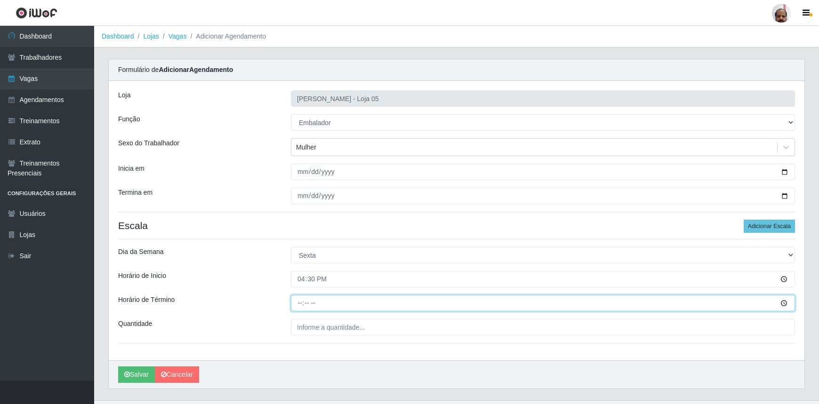
click at [300, 308] on input "Horário de Término" at bounding box center [543, 303] width 504 height 16
type input "22:30"
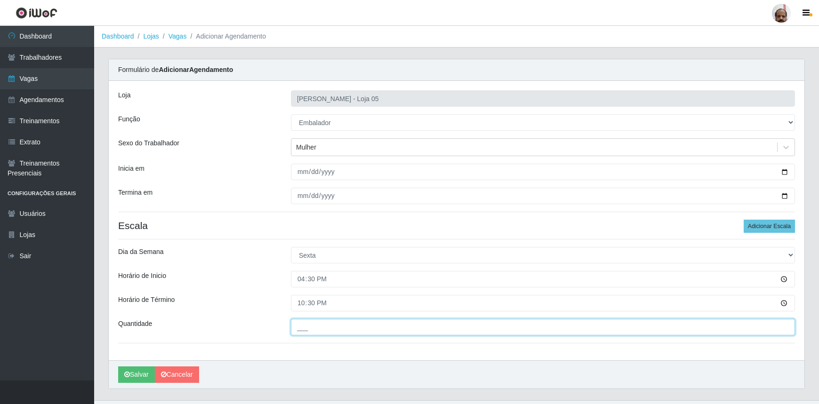
click at [297, 332] on input "___" at bounding box center [543, 327] width 504 height 16
type input "8__"
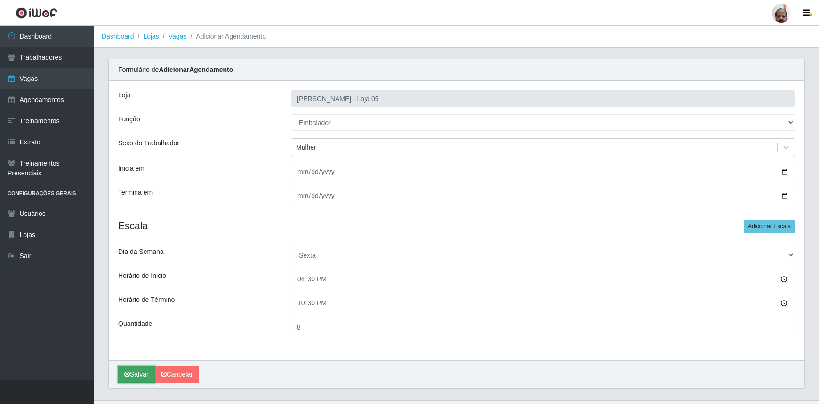
click at [134, 373] on button "Salvar" at bounding box center [136, 375] width 37 height 16
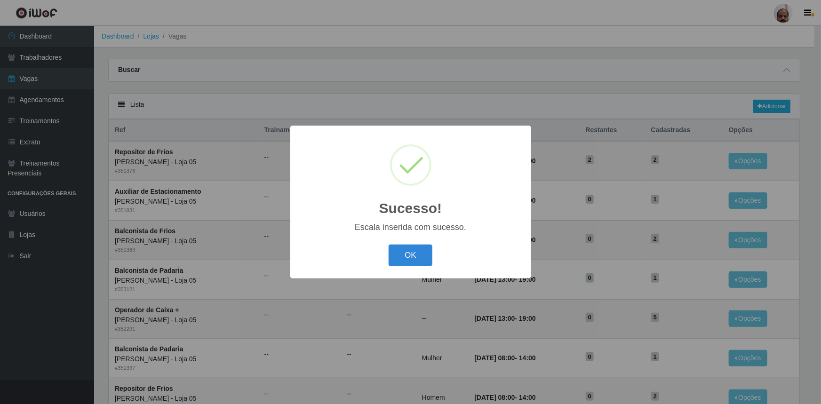
click at [425, 264] on button "OK" at bounding box center [411, 256] width 44 height 22
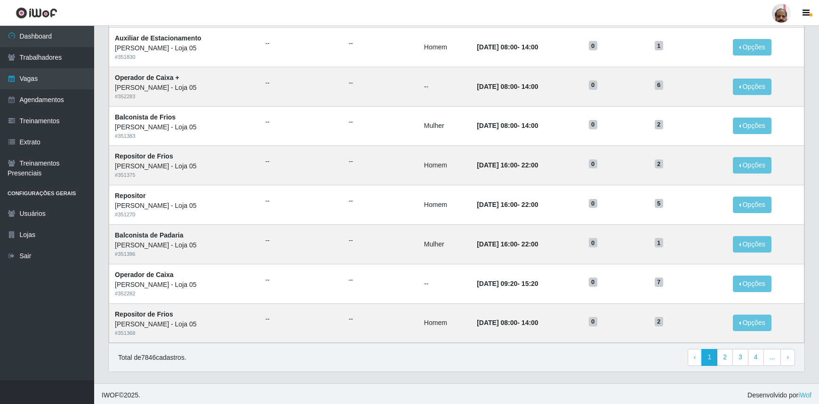
scroll to position [392, 0]
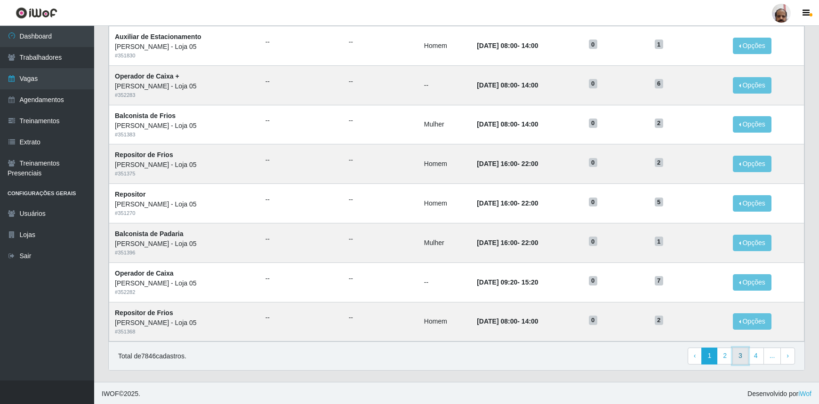
click at [739, 358] on link "3" at bounding box center [740, 356] width 16 height 17
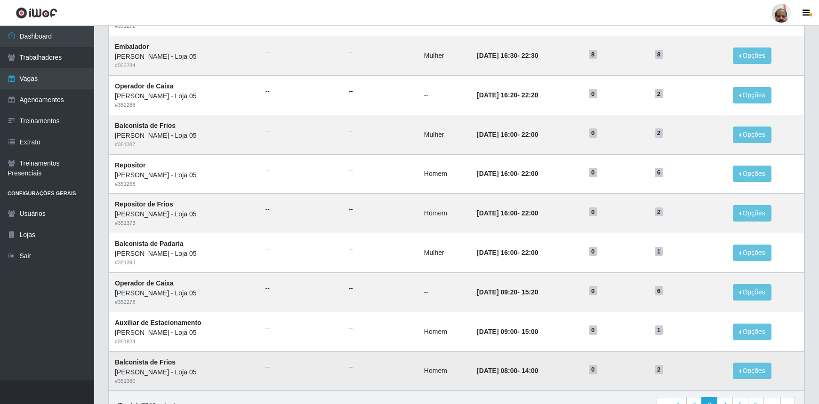
scroll to position [392, 0]
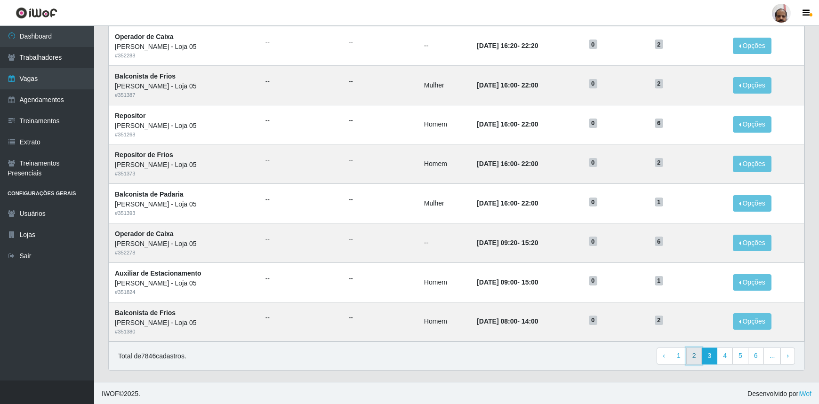
click at [692, 355] on link "2" at bounding box center [694, 356] width 16 height 17
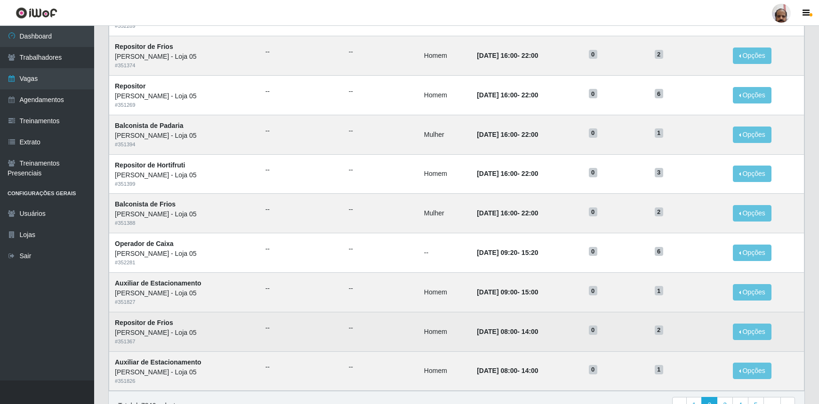
scroll to position [392, 0]
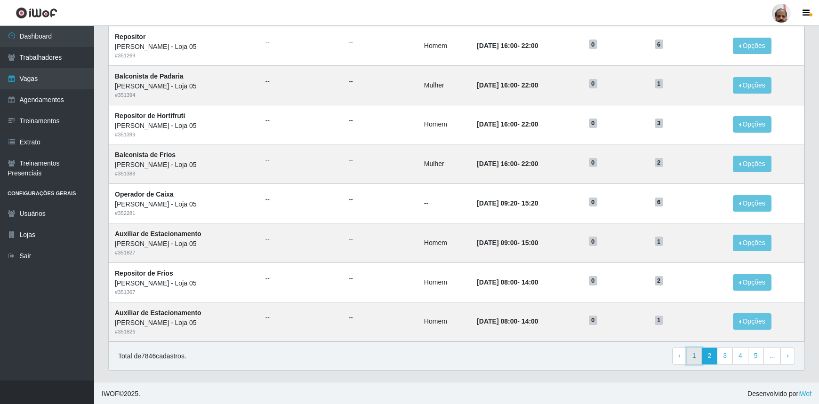
click at [697, 354] on link "1" at bounding box center [694, 356] width 16 height 17
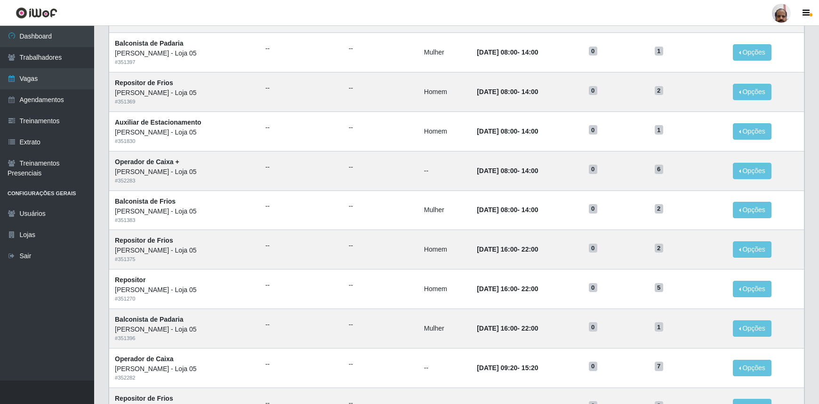
scroll to position [392, 0]
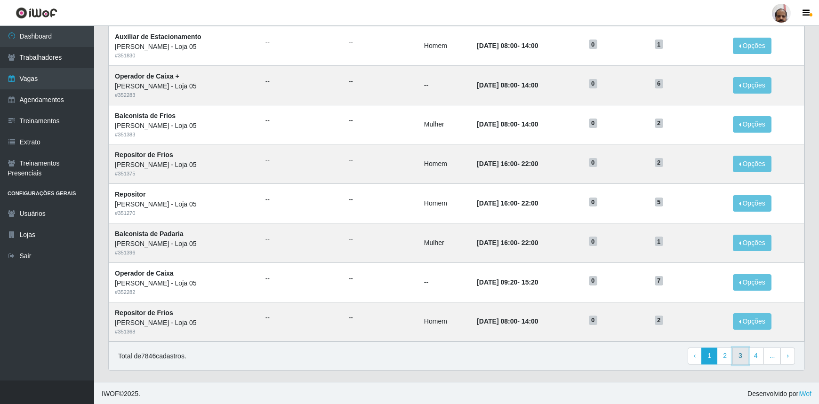
click at [745, 362] on link "3" at bounding box center [740, 356] width 16 height 17
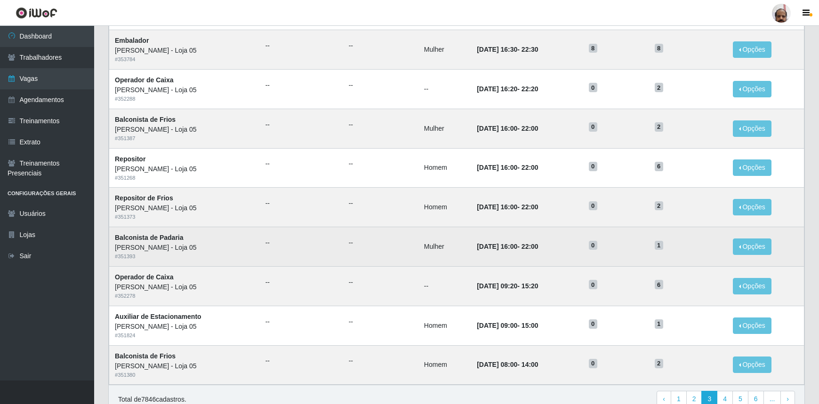
scroll to position [392, 0]
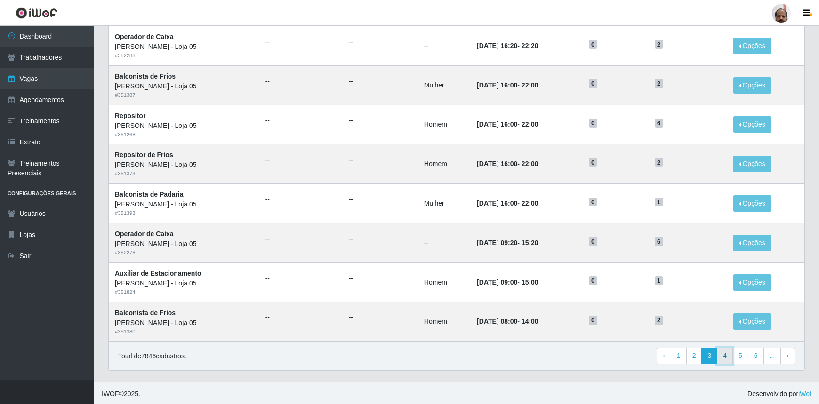
click at [732, 361] on link "4" at bounding box center [725, 356] width 16 height 17
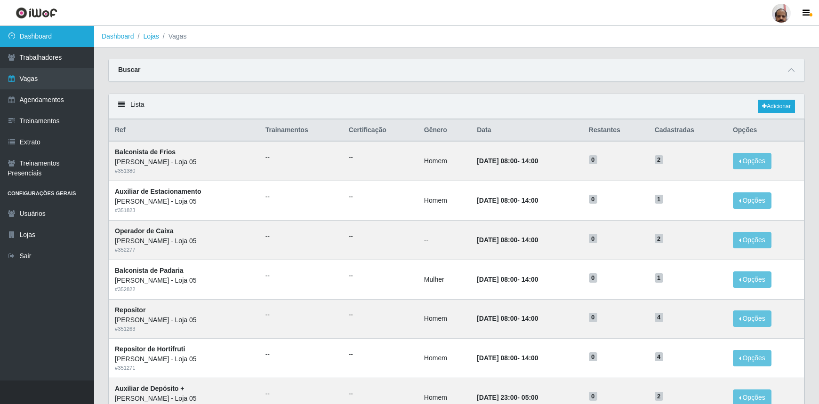
click at [69, 38] on link "Dashboard" at bounding box center [47, 36] width 94 height 21
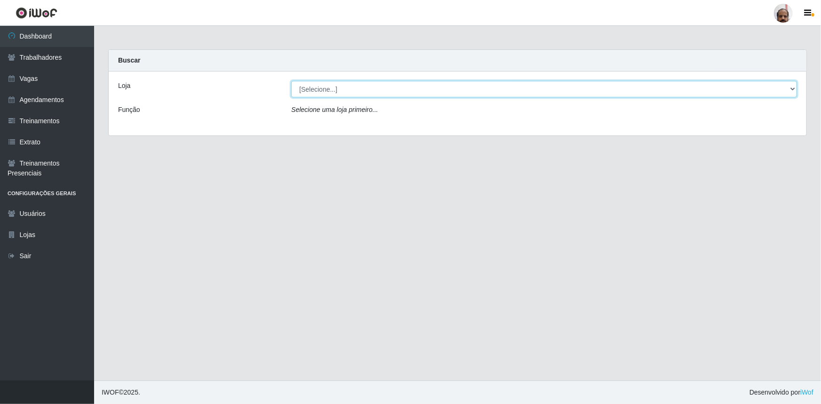
click at [795, 91] on select "[Selecione...] Mar Vermelho - Loja 05" at bounding box center [544, 89] width 506 height 16
select select "252"
click at [291, 81] on select "[Selecione...] Mar Vermelho - Loja 05" at bounding box center [544, 89] width 506 height 16
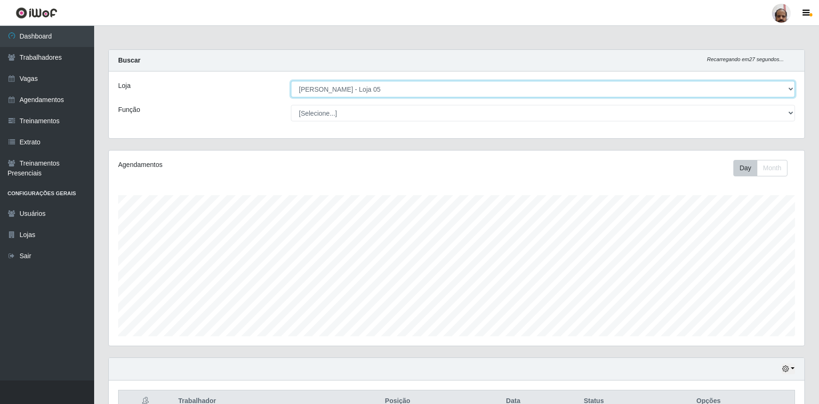
scroll to position [195, 696]
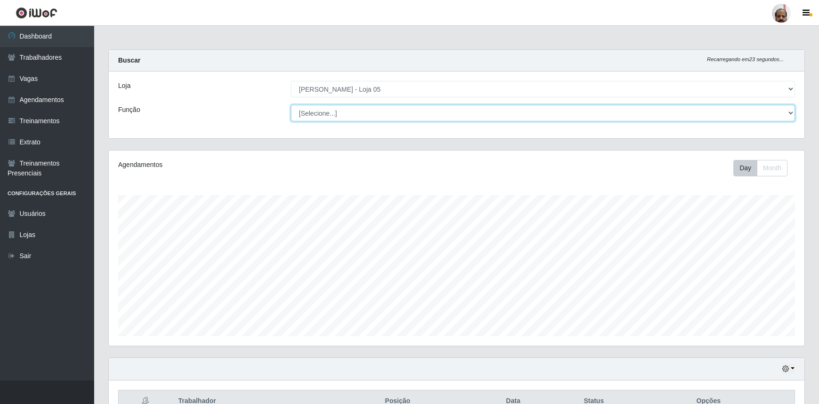
click at [791, 114] on select "[Selecione...] ASG ASG + ASG ++ Auxiliar de Depósito Auxiliar de Depósito + Aux…" at bounding box center [543, 113] width 504 height 16
click at [212, 117] on div "Função" at bounding box center [197, 113] width 173 height 16
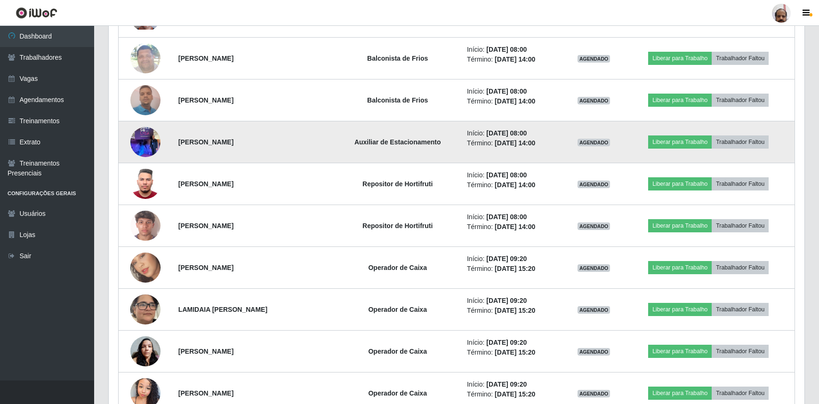
scroll to position [599, 0]
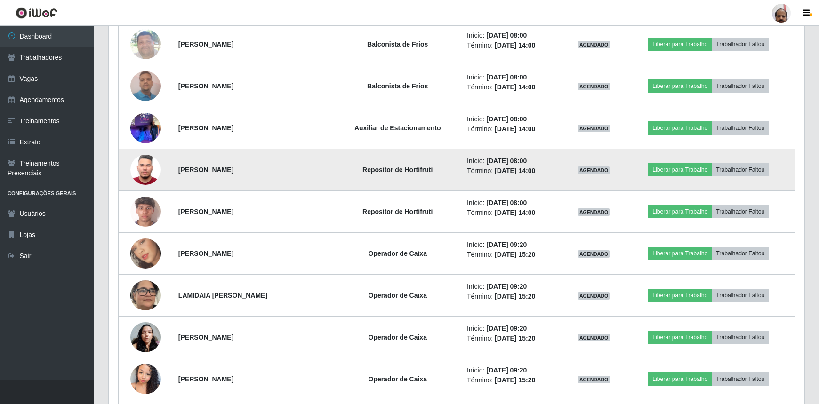
click at [144, 168] on img at bounding box center [145, 170] width 30 height 40
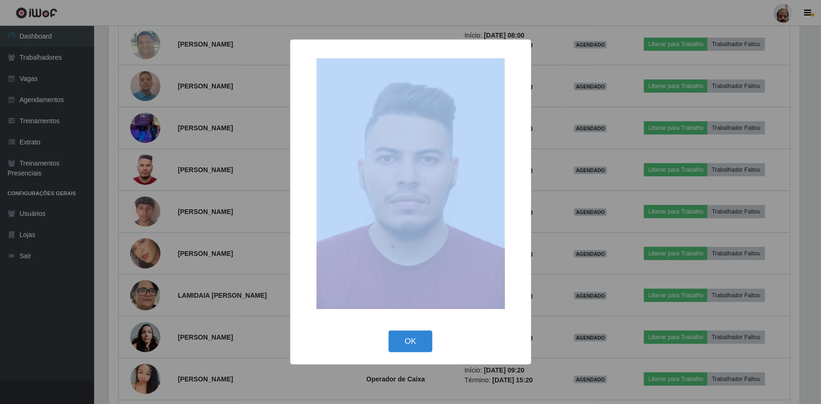
click at [144, 168] on div "× OK Cancel" at bounding box center [410, 202] width 821 height 404
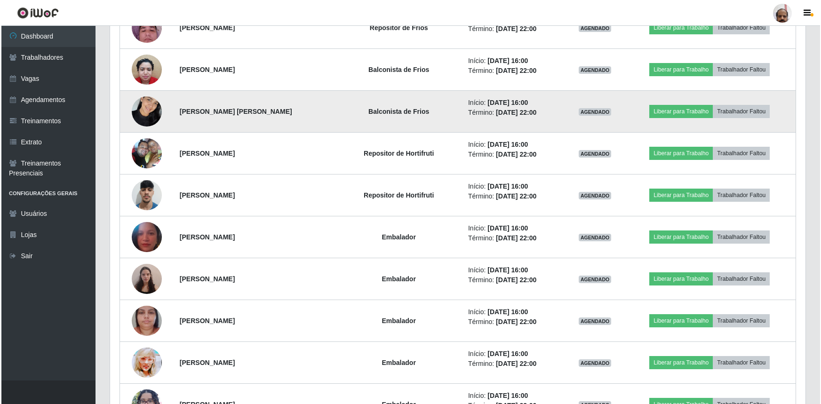
scroll to position [1412, 0]
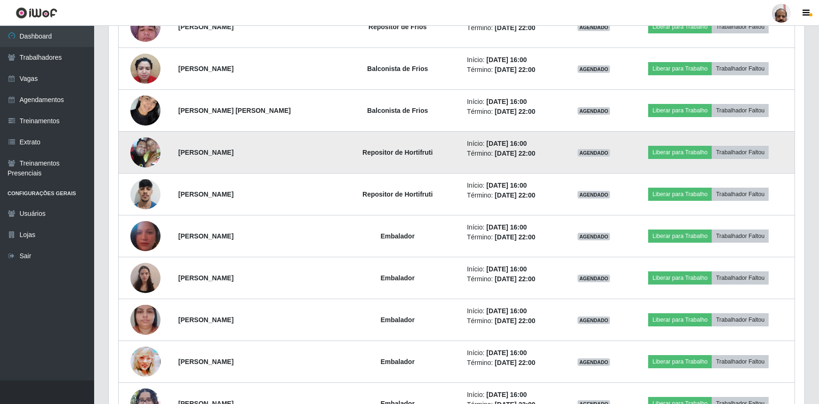
click at [147, 150] on img at bounding box center [145, 152] width 30 height 40
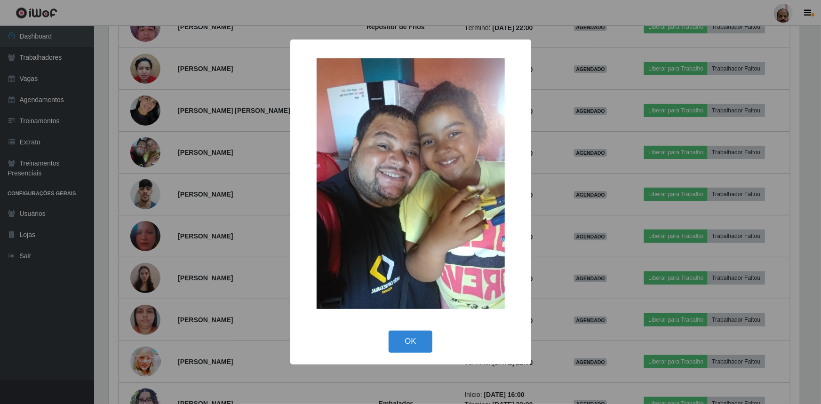
click at [150, 148] on div "× OK Cancel" at bounding box center [410, 202] width 821 height 404
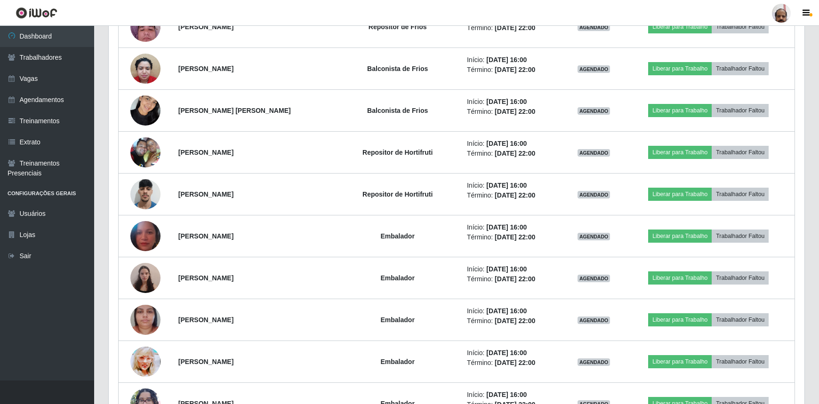
scroll to position [195, 696]
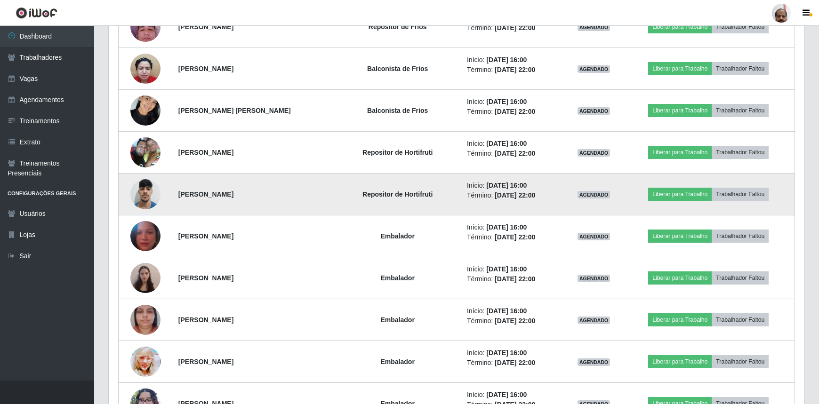
click at [152, 193] on img at bounding box center [145, 194] width 30 height 40
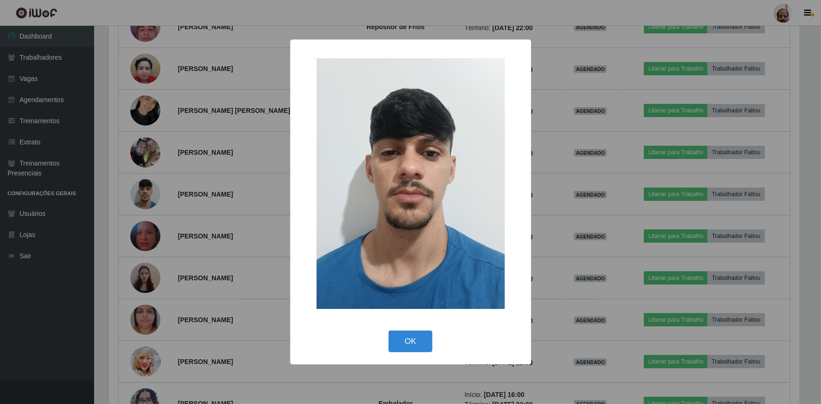
click at [153, 192] on div "× OK Cancel" at bounding box center [410, 202] width 821 height 404
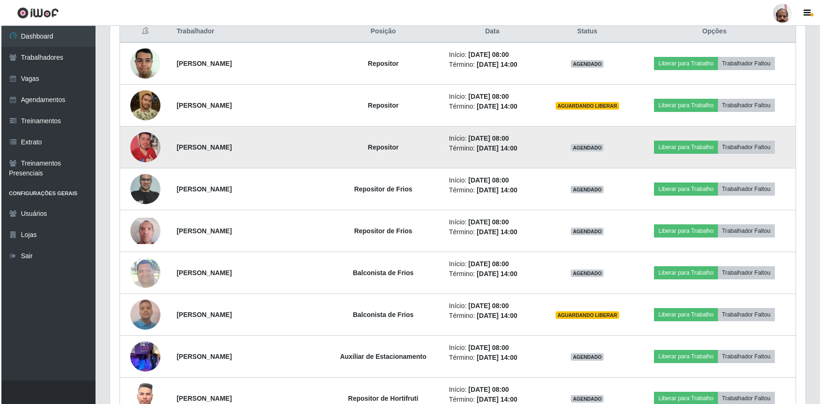
scroll to position [385, 0]
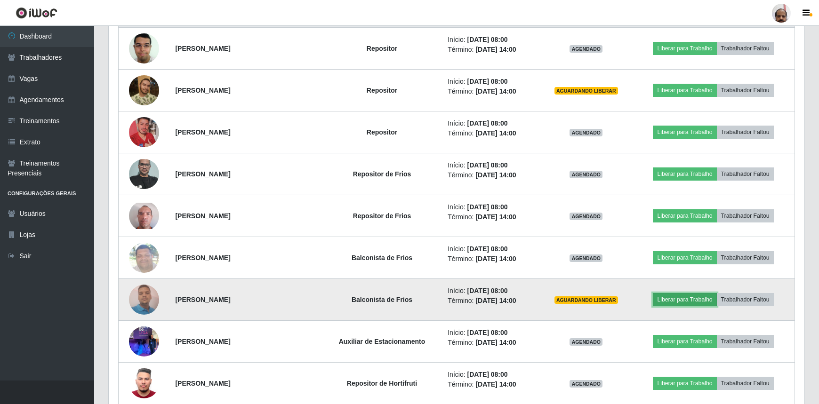
click at [689, 299] on button "Liberar para Trabalho" at bounding box center [685, 299] width 64 height 13
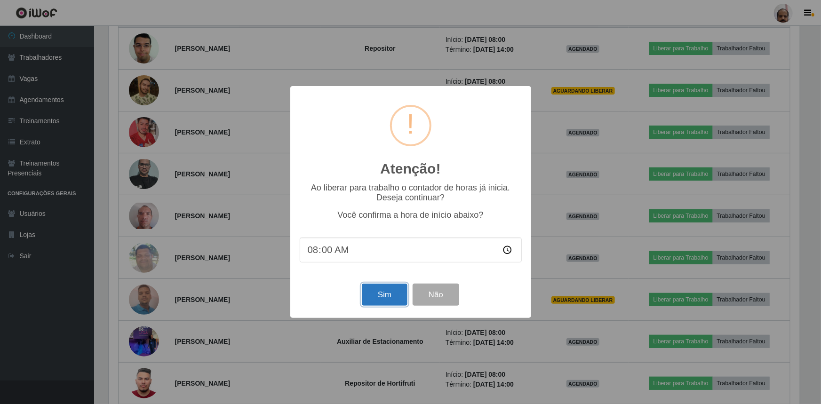
click at [384, 296] on button "Sim" at bounding box center [385, 295] width 46 height 22
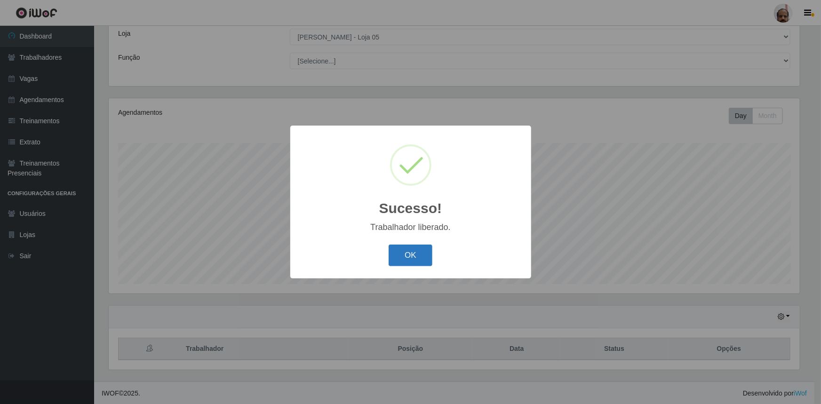
click at [415, 260] on button "OK" at bounding box center [411, 256] width 44 height 22
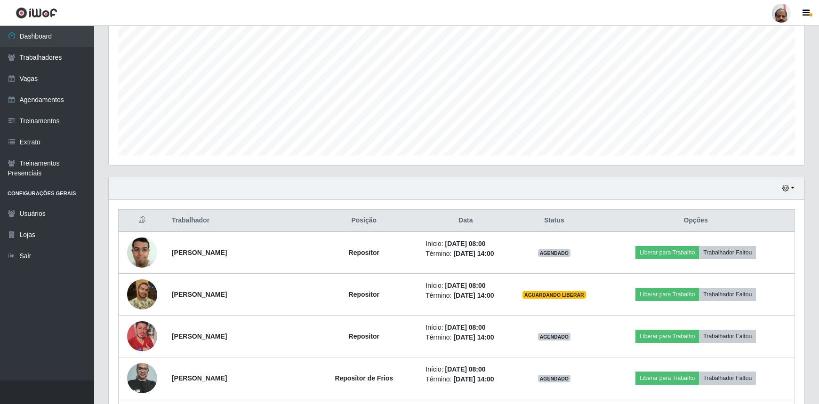
scroll to position [224, 0]
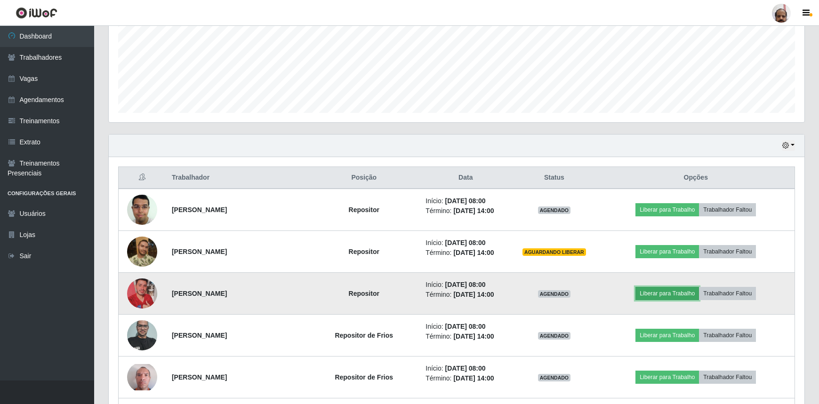
click at [681, 297] on button "Liberar para Trabalho" at bounding box center [667, 293] width 64 height 13
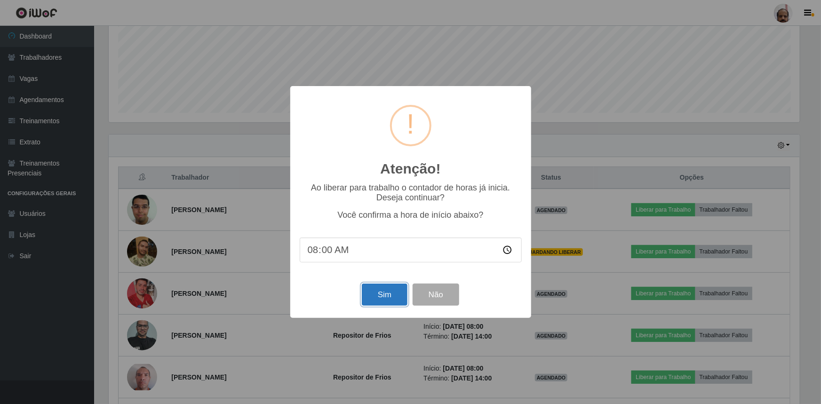
click at [393, 297] on button "Sim" at bounding box center [385, 295] width 46 height 22
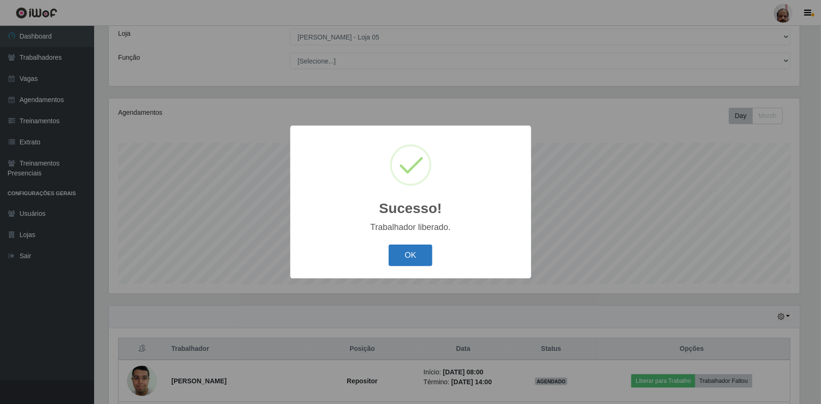
click at [415, 257] on button "OK" at bounding box center [411, 256] width 44 height 22
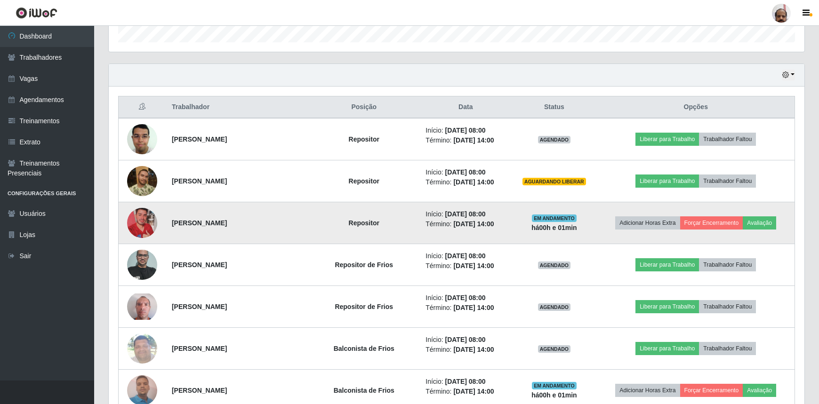
scroll to position [309, 0]
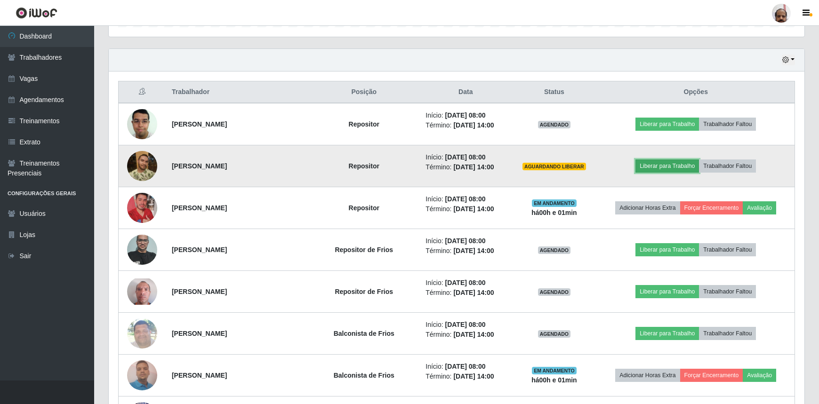
click at [675, 164] on button "Liberar para Trabalho" at bounding box center [667, 166] width 64 height 13
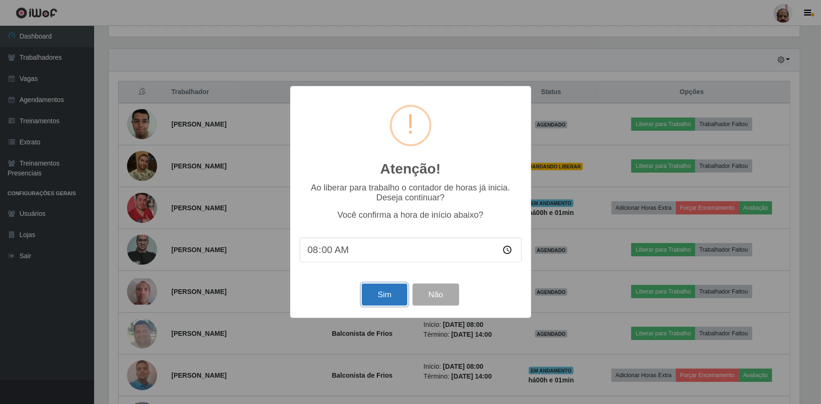
click at [382, 296] on button "Sim" at bounding box center [385, 295] width 46 height 22
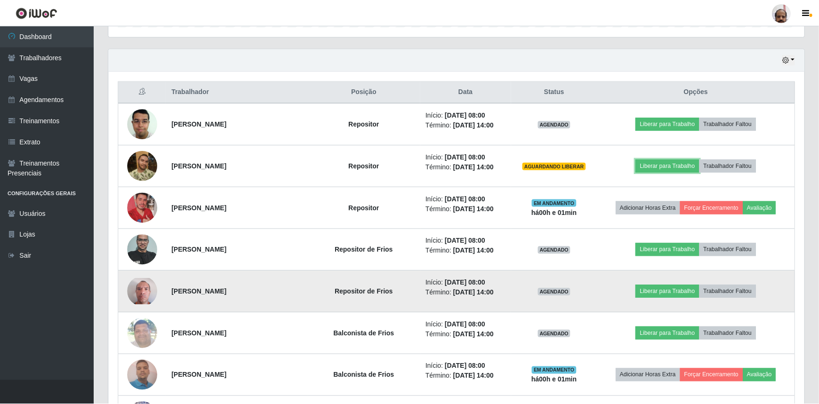
scroll to position [0, 0]
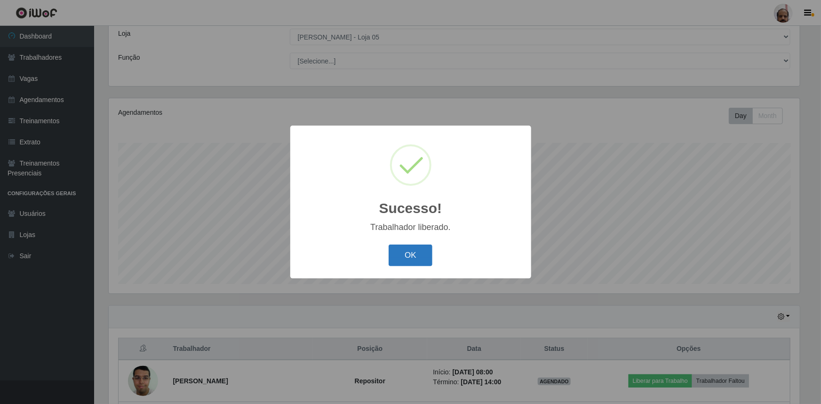
click at [416, 261] on button "OK" at bounding box center [411, 256] width 44 height 22
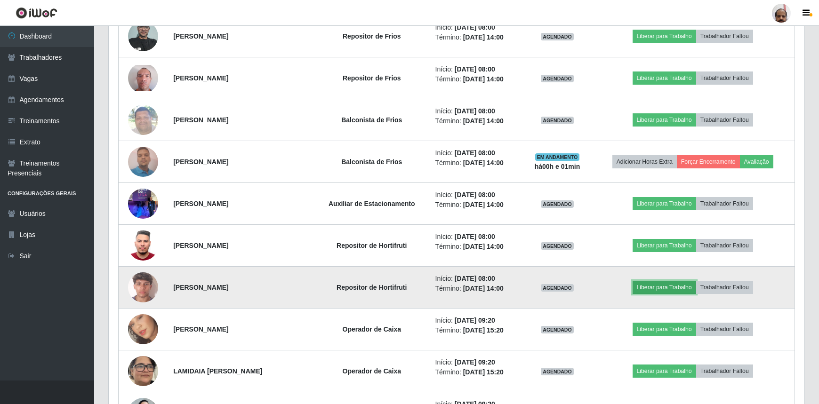
click at [685, 287] on button "Liberar para Trabalho" at bounding box center [665, 287] width 64 height 13
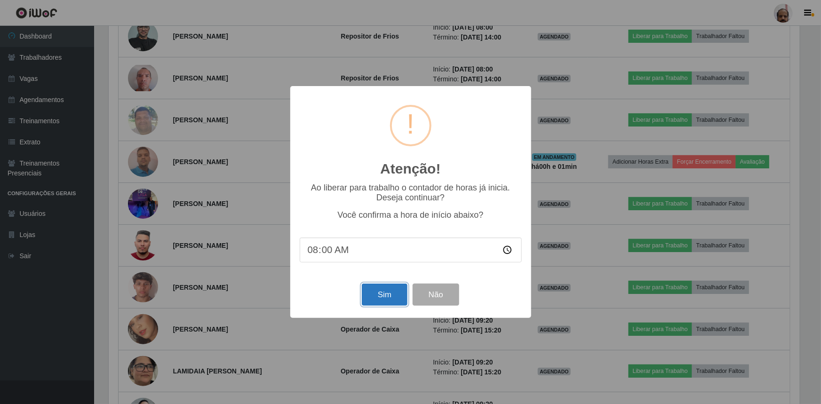
click at [394, 296] on button "Sim" at bounding box center [385, 295] width 46 height 22
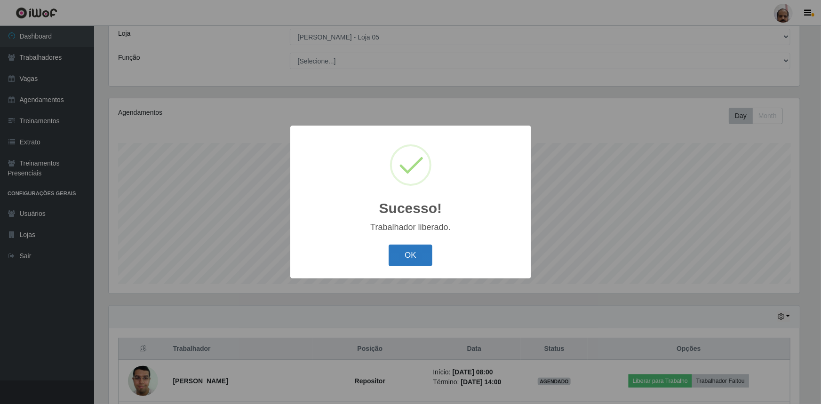
click at [421, 254] on button "OK" at bounding box center [411, 256] width 44 height 22
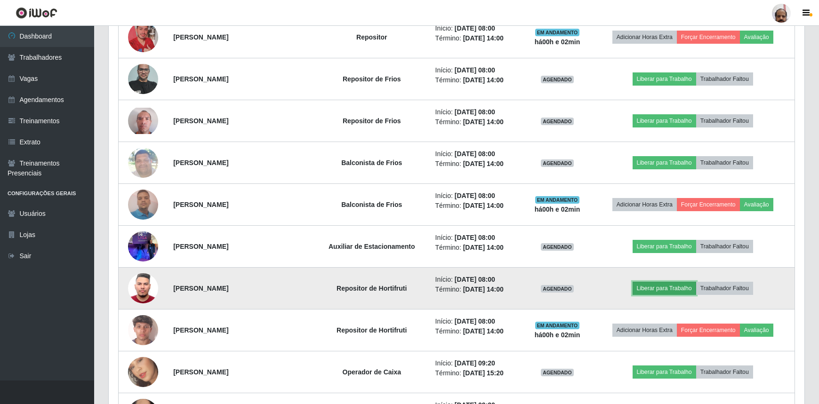
click at [667, 285] on button "Liberar para Trabalho" at bounding box center [665, 288] width 64 height 13
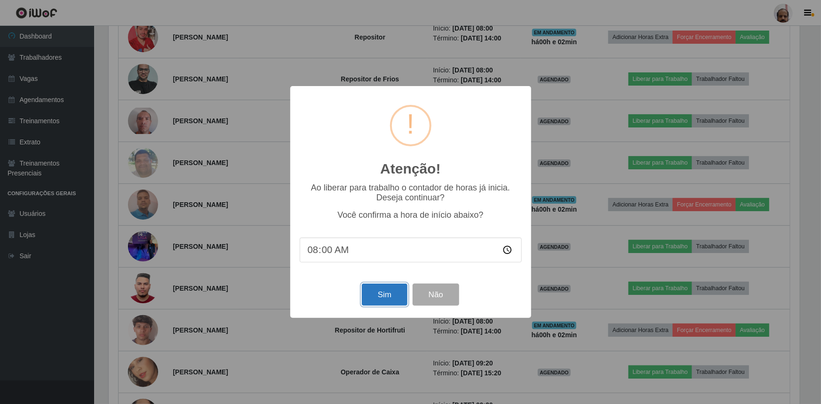
click at [385, 296] on button "Sim" at bounding box center [385, 295] width 46 height 22
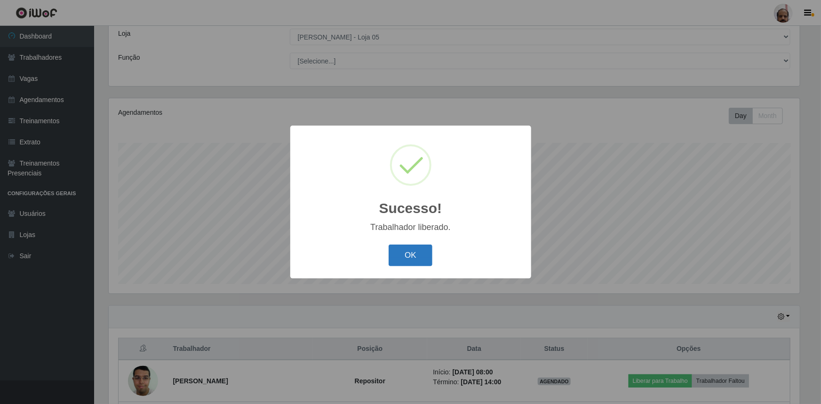
click at [418, 259] on button "OK" at bounding box center [411, 256] width 44 height 22
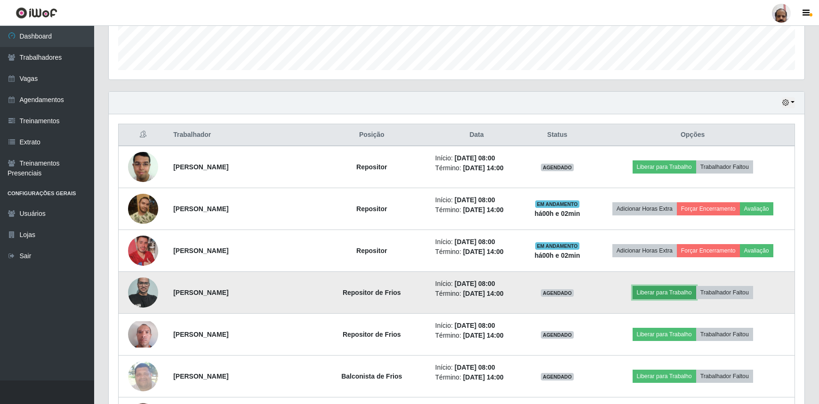
click at [658, 288] on button "Liberar para Trabalho" at bounding box center [665, 292] width 64 height 13
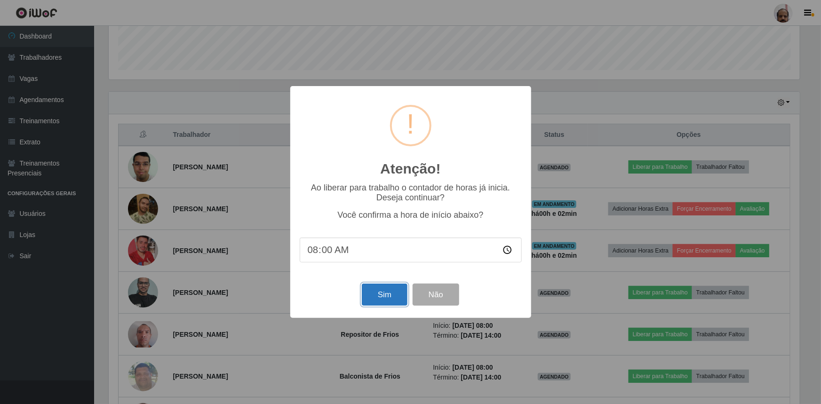
click at [385, 295] on button "Sim" at bounding box center [385, 295] width 46 height 22
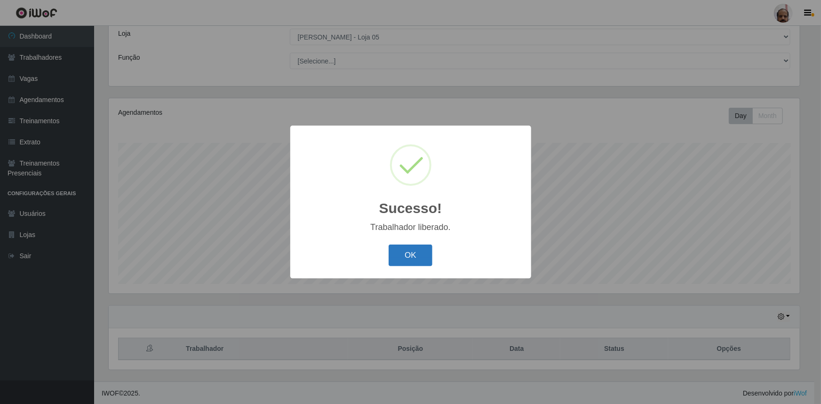
click at [414, 260] on button "OK" at bounding box center [411, 256] width 44 height 22
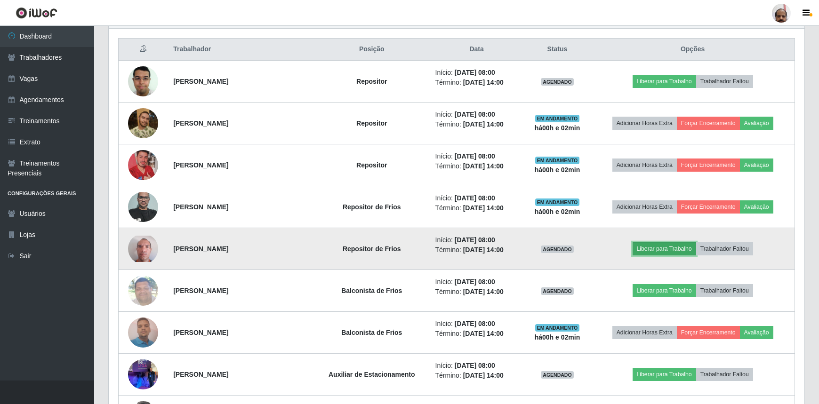
click at [679, 248] on button "Liberar para Trabalho" at bounding box center [665, 248] width 64 height 13
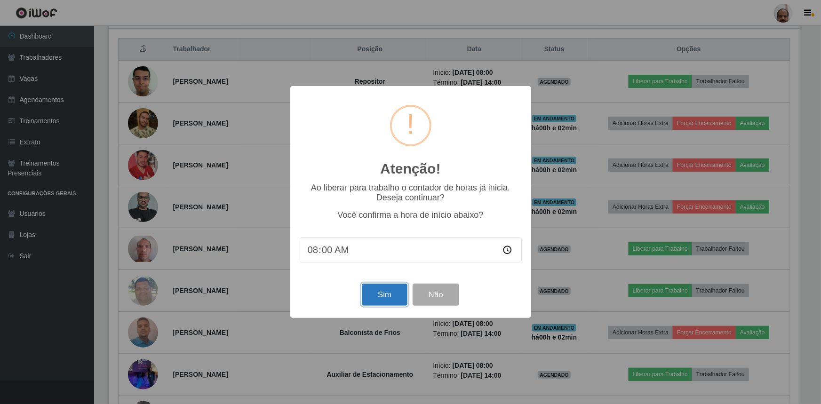
click at [384, 291] on button "Sim" at bounding box center [385, 295] width 46 height 22
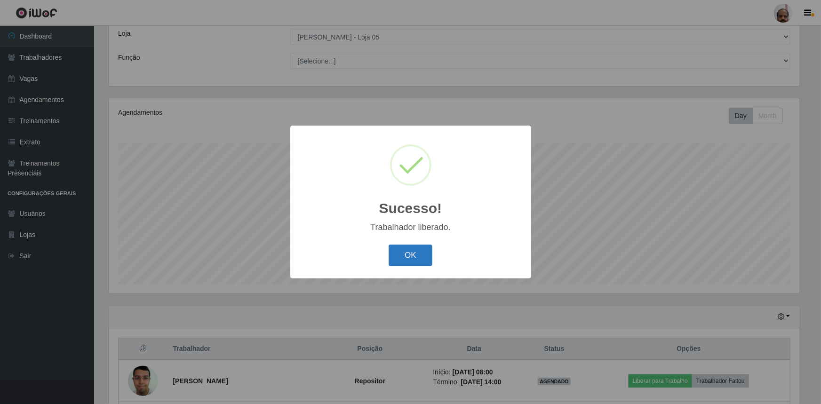
click at [409, 245] on button "OK" at bounding box center [411, 256] width 44 height 22
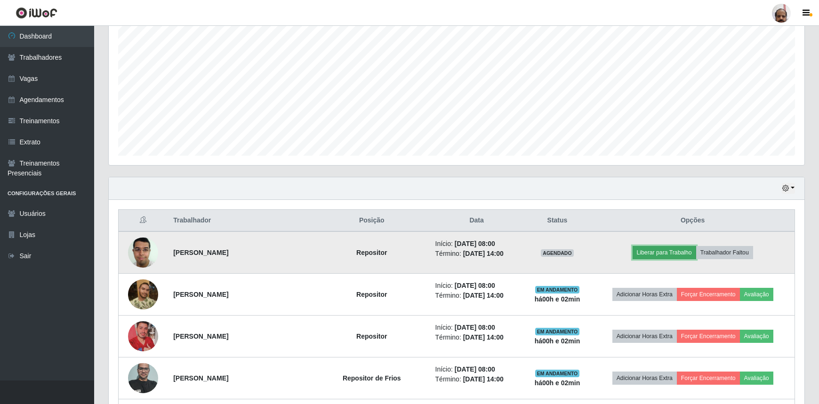
click at [675, 253] on button "Liberar para Trabalho" at bounding box center [665, 252] width 64 height 13
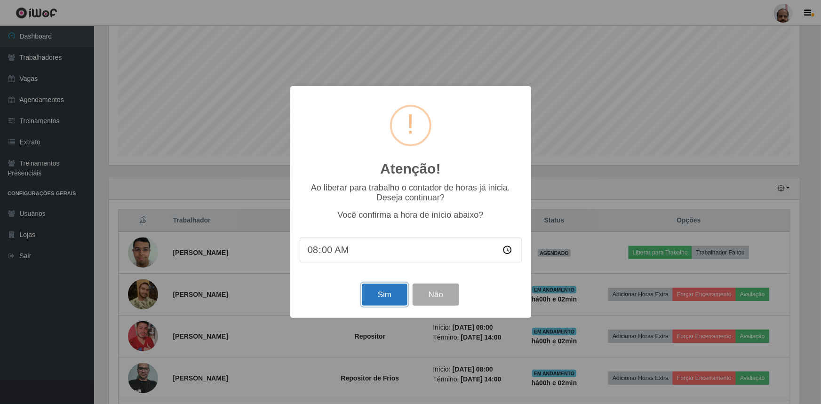
click at [377, 303] on button "Sim" at bounding box center [385, 295] width 46 height 22
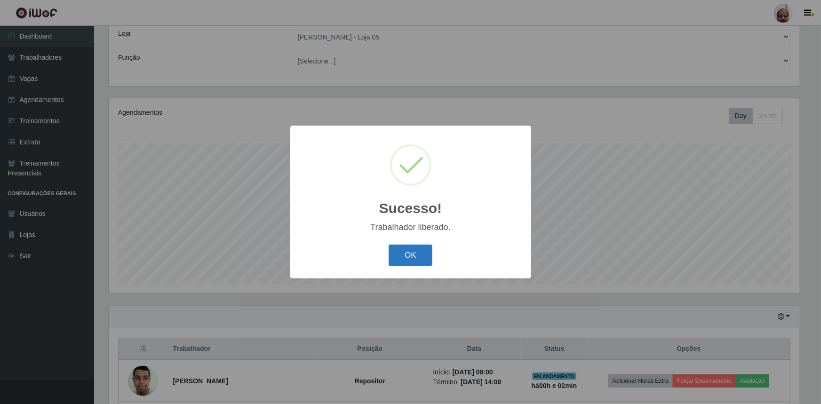
click at [421, 261] on button "OK" at bounding box center [411, 256] width 44 height 22
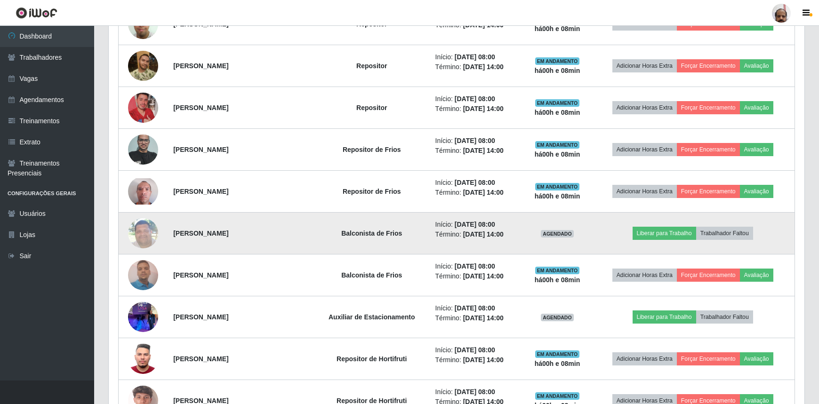
scroll to position [438, 0]
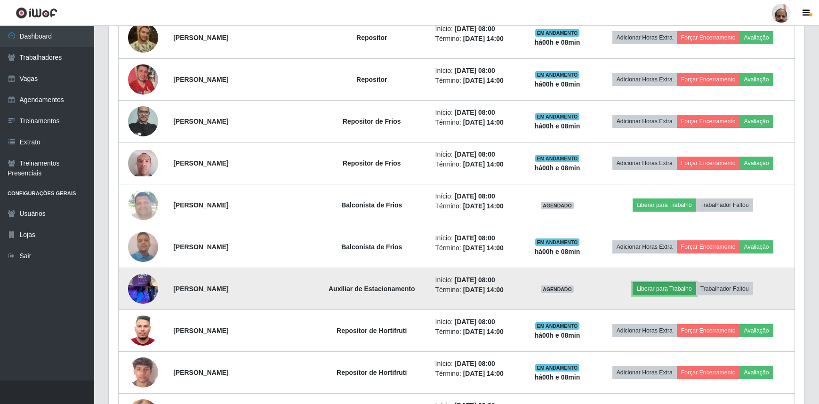
click at [664, 288] on button "Liberar para Trabalho" at bounding box center [665, 288] width 64 height 13
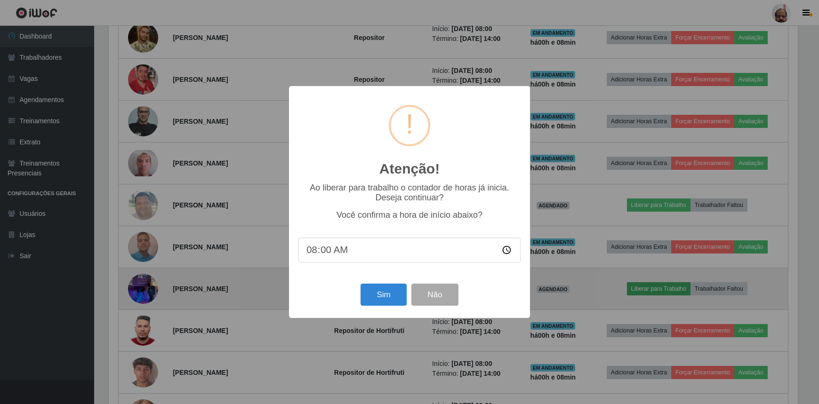
scroll to position [195, 691]
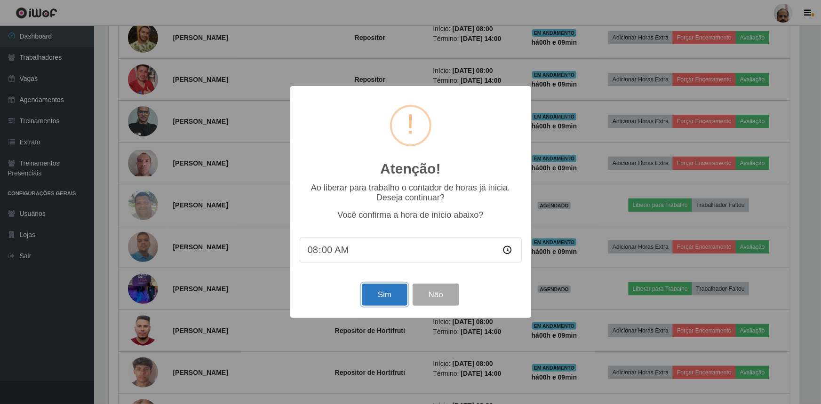
click at [391, 291] on button "Sim" at bounding box center [385, 295] width 46 height 22
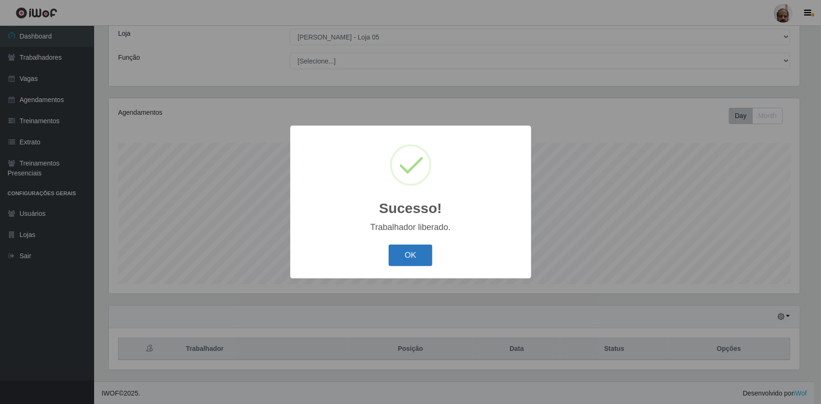
click at [398, 255] on button "OK" at bounding box center [411, 256] width 44 height 22
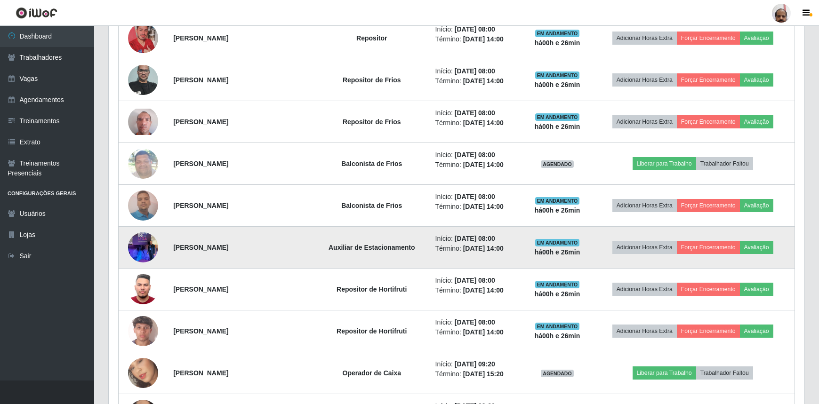
scroll to position [480, 0]
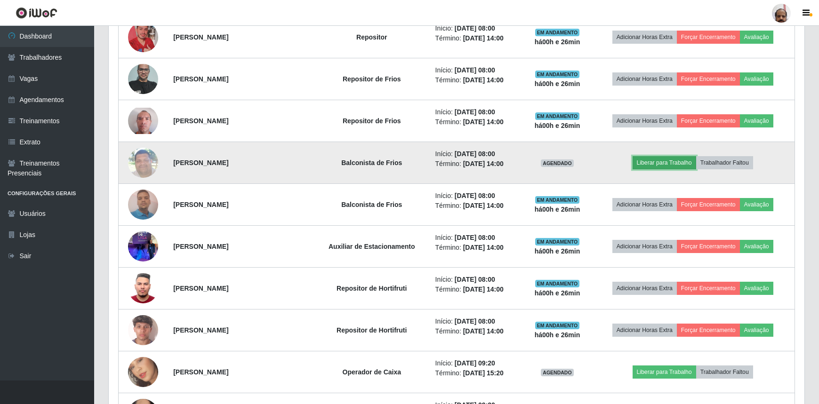
click at [665, 160] on button "Liberar para Trabalho" at bounding box center [665, 162] width 64 height 13
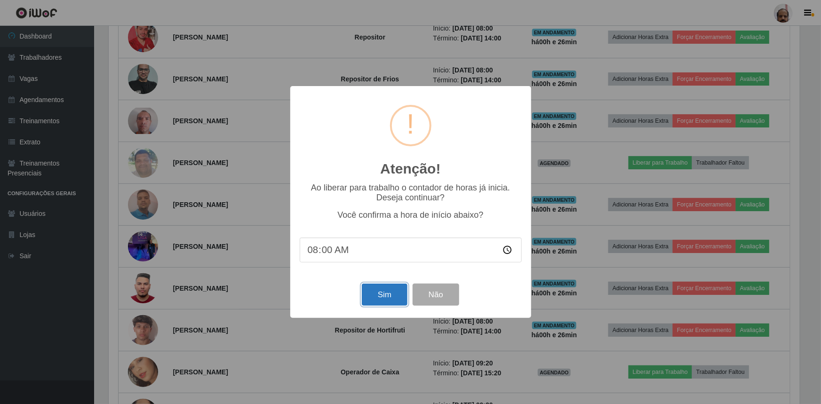
click at [380, 301] on button "Sim" at bounding box center [385, 295] width 46 height 22
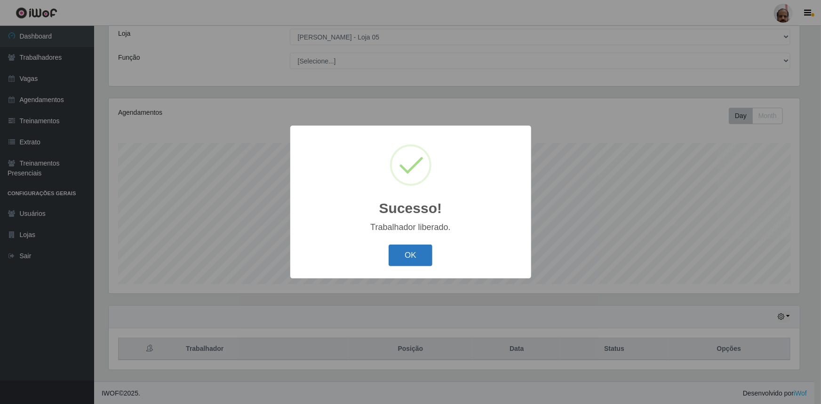
click at [407, 252] on button "OK" at bounding box center [411, 256] width 44 height 22
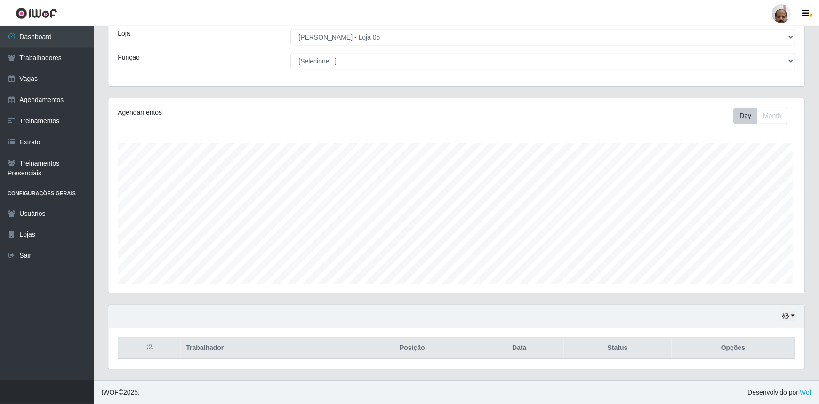
scroll to position [195, 696]
